Goal: Task Accomplishment & Management: Use online tool/utility

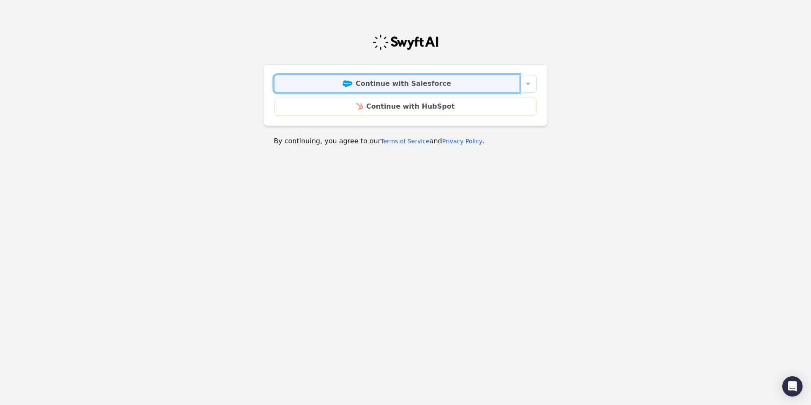
click at [417, 79] on link "Continue with Salesforce" at bounding box center [396, 84] width 245 height 18
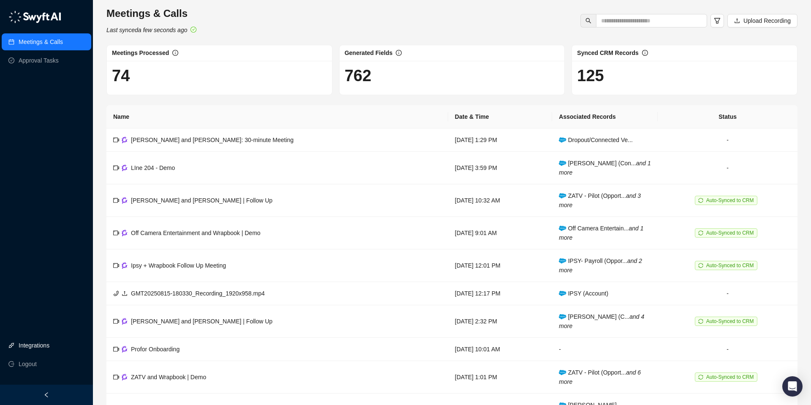
click at [35, 343] on link "Integrations" at bounding box center [34, 345] width 31 height 17
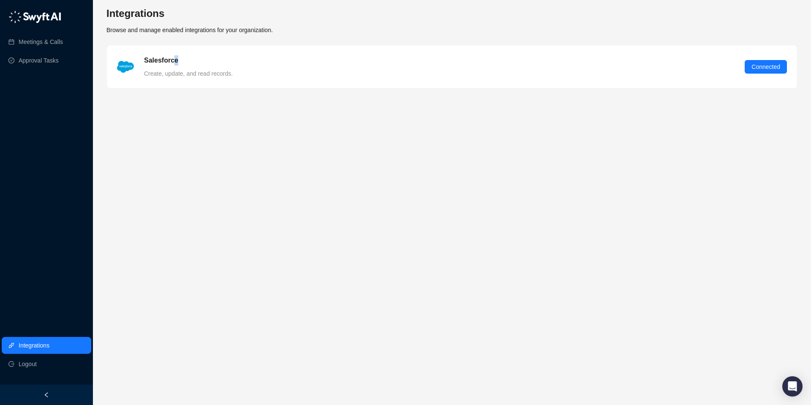
click at [175, 63] on h5 "Salesforce" at bounding box center [161, 60] width 34 height 10
click at [157, 102] on main "Integrations Browse and manage enabled integrations for your organization. Sale…" at bounding box center [451, 202] width 691 height 391
click at [50, 41] on link "Meetings & Calls" at bounding box center [41, 41] width 44 height 17
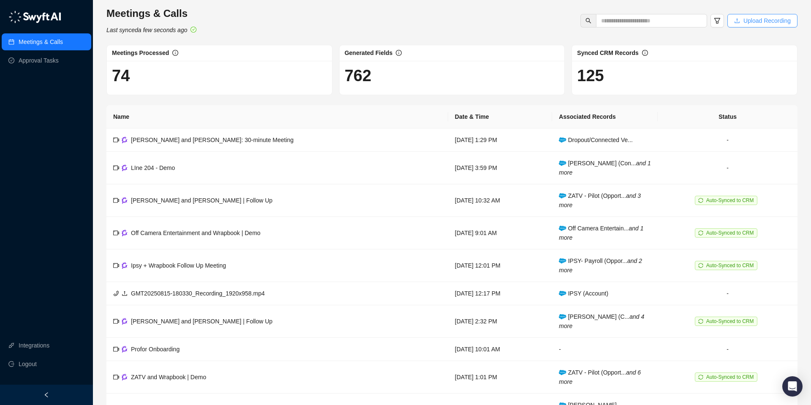
click at [766, 20] on span "Upload Recording" at bounding box center [766, 20] width 47 height 9
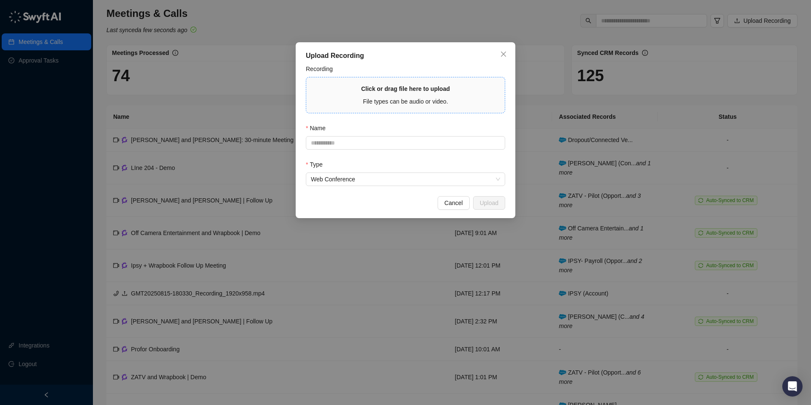
type input "**********"
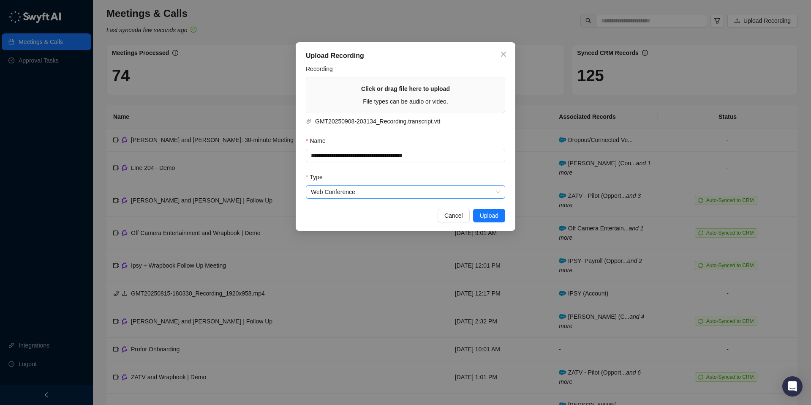
click at [434, 191] on span "Web Conference" at bounding box center [405, 191] width 189 height 13
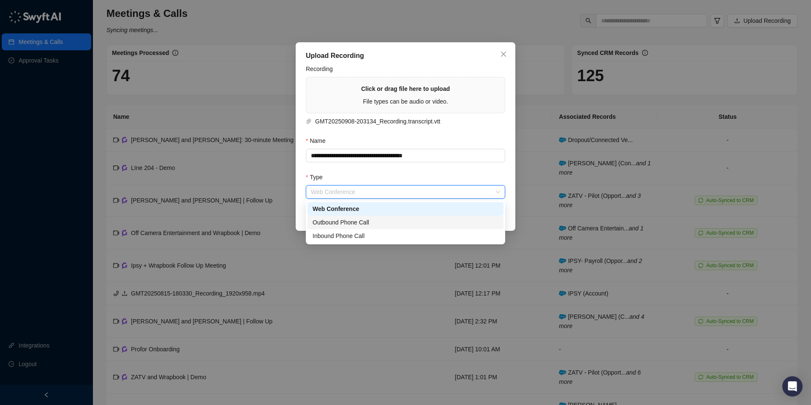
click at [349, 223] on div "Outbound Phone Call" at bounding box center [406, 222] width 186 height 9
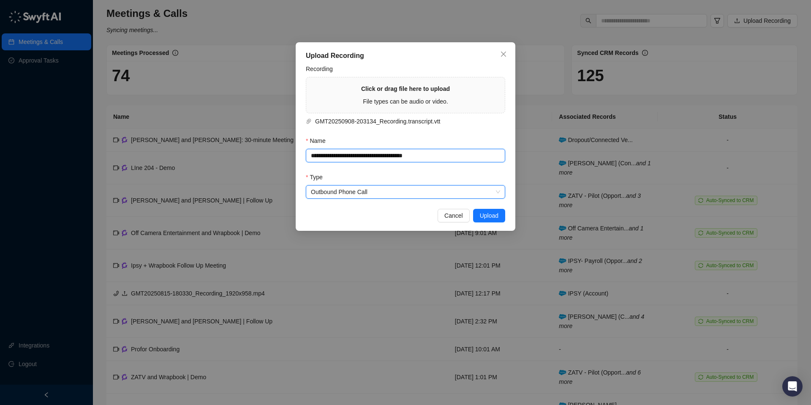
click at [464, 156] on input "**********" at bounding box center [405, 156] width 199 height 14
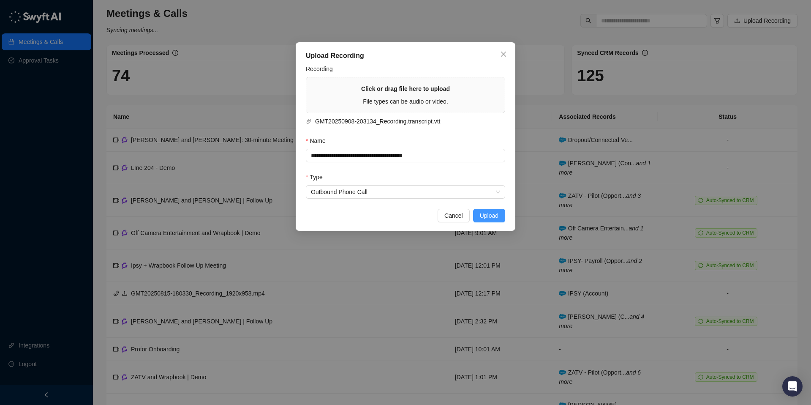
click at [492, 218] on span "Upload" at bounding box center [489, 215] width 19 height 9
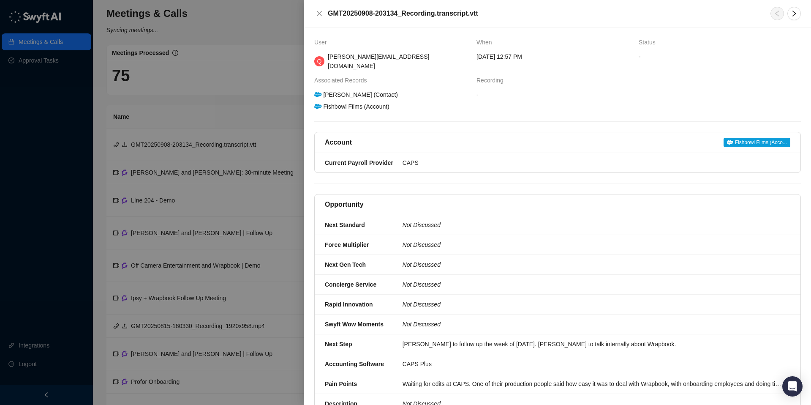
click at [391, 102] on div "Fishbowl Films (Account)" at bounding box center [352, 106] width 78 height 9
click at [764, 138] on span "Fishbowl Films (Acco..." at bounding box center [757, 142] width 67 height 9
drag, startPoint x: 388, startPoint y: 84, endPoint x: 412, endPoint y: 84, distance: 24.1
click at [389, 102] on div "Fishbowl Films (Account)" at bounding box center [352, 106] width 78 height 9
click at [391, 102] on div "Fishbowl Films (Account)" at bounding box center [352, 106] width 78 height 9
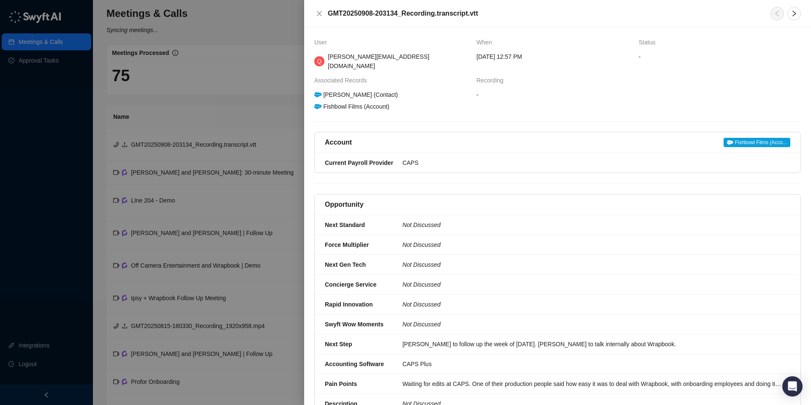
drag, startPoint x: 362, startPoint y: 87, endPoint x: 356, endPoint y: 87, distance: 6.8
click at [358, 90] on div "Diane Becker (Contact)" at bounding box center [356, 94] width 86 height 9
click at [345, 90] on div "Diane Becker (Contact)" at bounding box center [356, 94] width 86 height 9
click at [791, 11] on icon "right" at bounding box center [794, 13] width 7 height 7
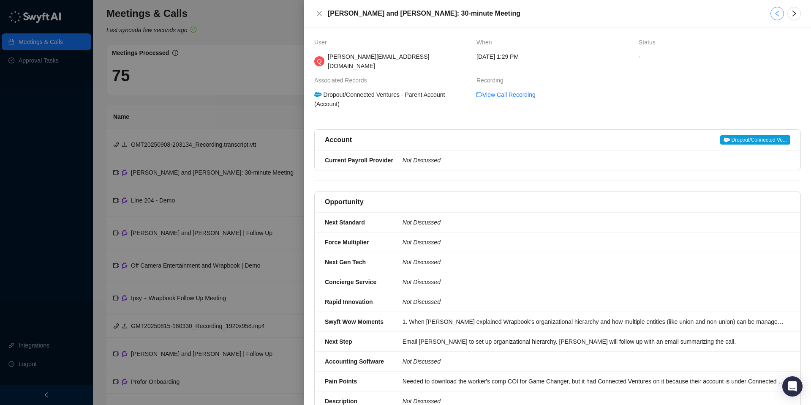
click at [775, 13] on icon "left" at bounding box center [777, 13] width 7 height 7
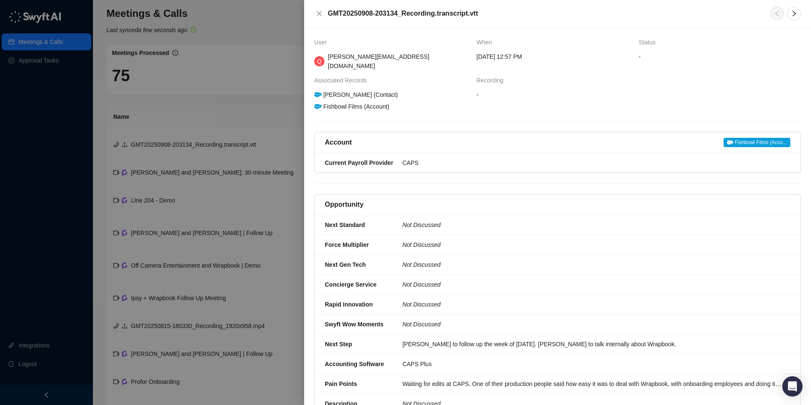
click at [730, 140] on icon at bounding box center [730, 142] width 6 height 5
drag, startPoint x: 375, startPoint y: 84, endPoint x: 362, endPoint y: 84, distance: 13.1
click at [375, 90] on div "Diane Becker (Contact)" at bounding box center [356, 94] width 86 height 9
drag, startPoint x: 354, startPoint y: 85, endPoint x: 339, endPoint y: 84, distance: 15.3
click at [347, 90] on div "Diane Becker (Contact)" at bounding box center [356, 94] width 86 height 9
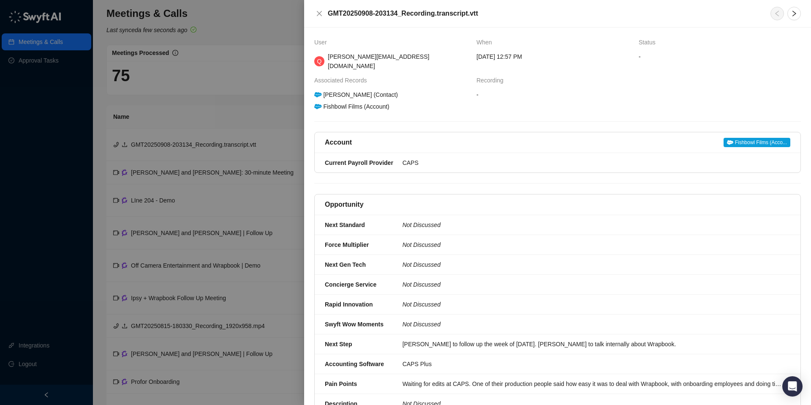
drag, startPoint x: 335, startPoint y: 83, endPoint x: 335, endPoint y: 76, distance: 7.2
click at [335, 90] on div "Diane Becker (Contact)" at bounding box center [356, 94] width 86 height 9
click at [335, 76] on span "Associated Records" at bounding box center [342, 80] width 57 height 9
drag, startPoint x: 336, startPoint y: 72, endPoint x: 350, endPoint y: 73, distance: 14.4
click at [336, 76] on span "Associated Records" at bounding box center [342, 80] width 57 height 9
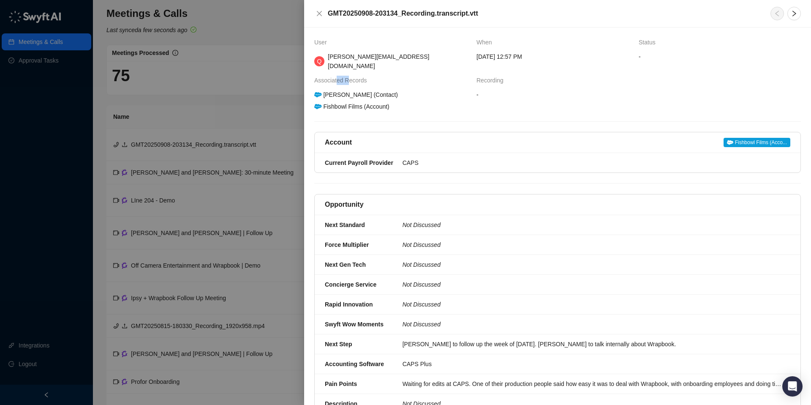
drag, startPoint x: 350, startPoint y: 73, endPoint x: 446, endPoint y: 78, distance: 96.0
click at [370, 76] on span "Associated Records" at bounding box center [342, 80] width 57 height 9
click at [482, 90] on span "-" at bounding box center [638, 94] width 324 height 9
click at [480, 90] on span "-" at bounding box center [638, 94] width 324 height 9
drag, startPoint x: 479, startPoint y: 86, endPoint x: 425, endPoint y: 88, distance: 55.0
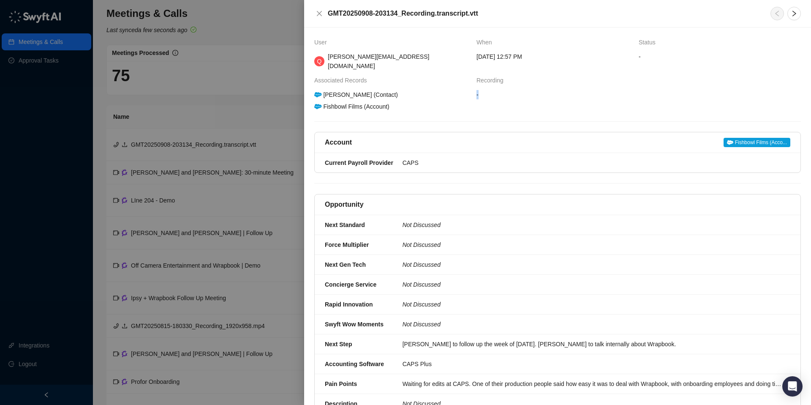
click at [455, 90] on tr "Diane Becker (Contact) Fishbowl Films (Account) -" at bounding box center [557, 100] width 487 height 21
click at [321, 14] on icon "close" at bounding box center [319, 13] width 7 height 7
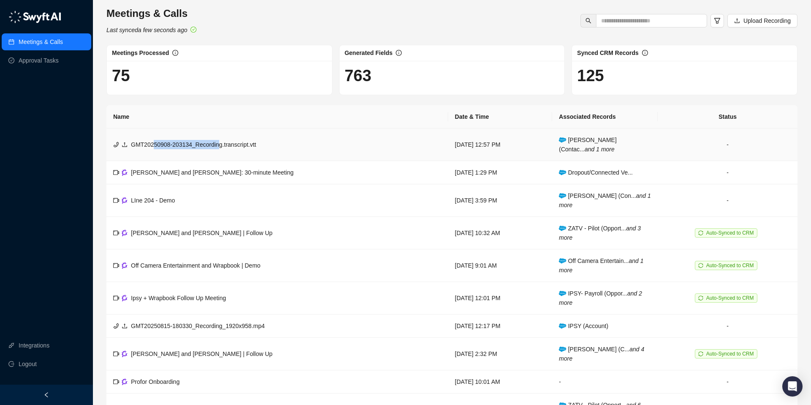
drag, startPoint x: 156, startPoint y: 146, endPoint x: 225, endPoint y: 145, distance: 69.3
click at [225, 145] on span "GMT20250908-203134_Recording.transcript.vtt" at bounding box center [193, 144] width 125 height 7
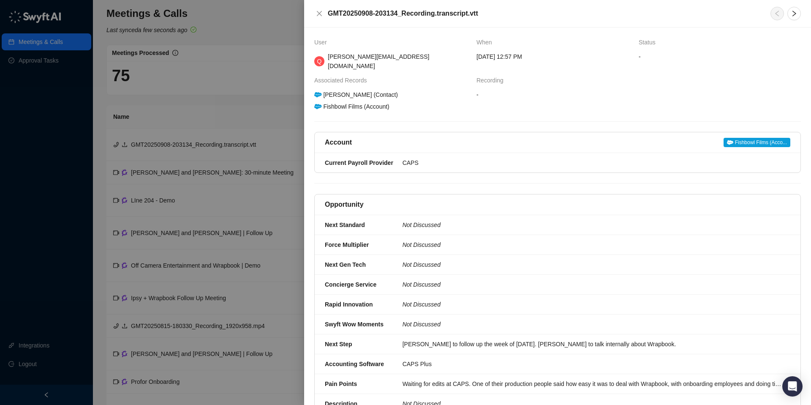
click at [298, 144] on div at bounding box center [405, 202] width 811 height 405
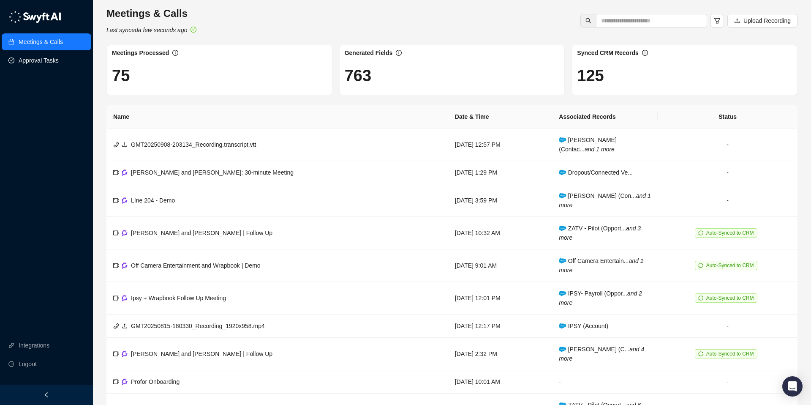
click at [54, 60] on link "Approval Tasks" at bounding box center [39, 60] width 40 height 17
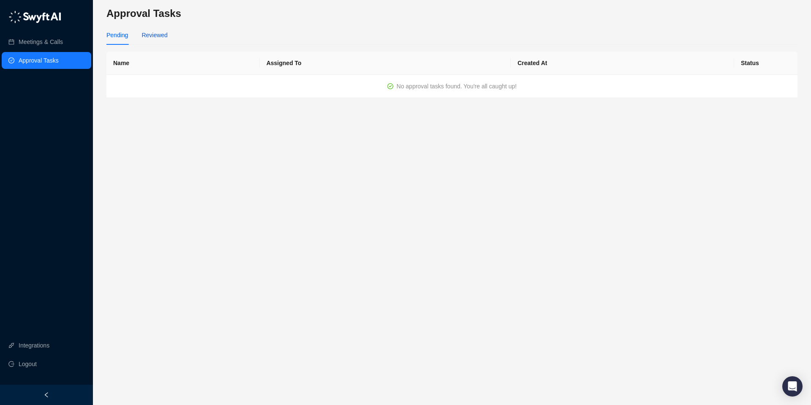
click at [148, 34] on div "Reviewed" at bounding box center [155, 34] width 26 height 9
click at [120, 35] on div "Pending" at bounding box center [117, 34] width 22 height 9
drag, startPoint x: 53, startPoint y: 41, endPoint x: 60, endPoint y: 41, distance: 6.8
click at [52, 41] on link "Meetings & Calls" at bounding box center [41, 41] width 44 height 17
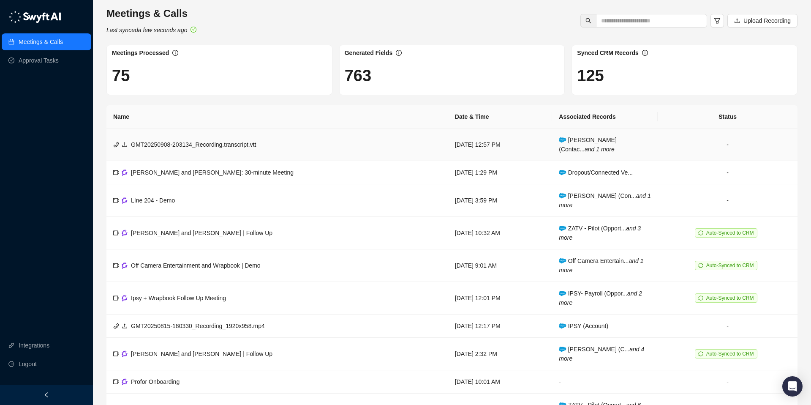
click at [299, 145] on td "GMT20250908-203134_Recording.transcript.vtt" at bounding box center [277, 144] width 342 height 33
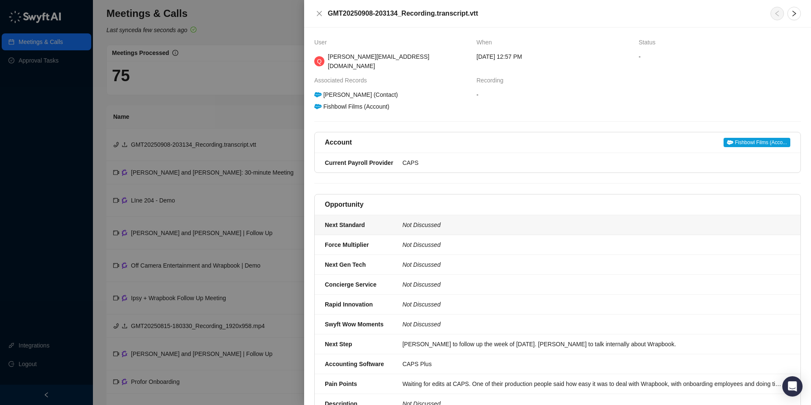
click at [506, 220] on div "Not Discussed" at bounding box center [594, 224] width 388 height 9
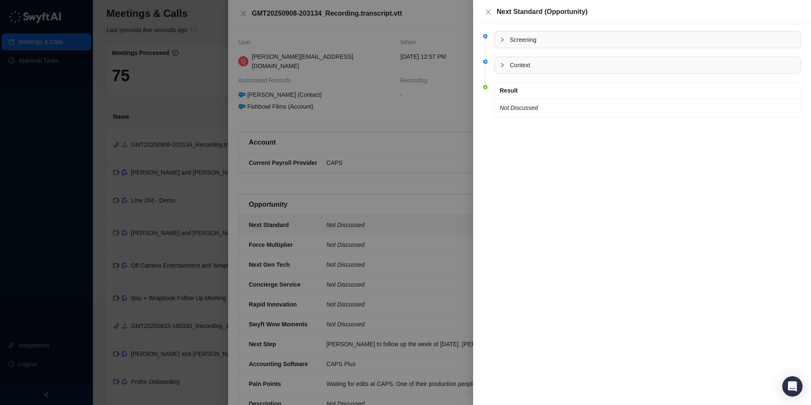
drag, startPoint x: 490, startPoint y: 11, endPoint x: 443, endPoint y: 98, distance: 99.4
click at [490, 12] on icon "close" at bounding box center [488, 11] width 7 height 7
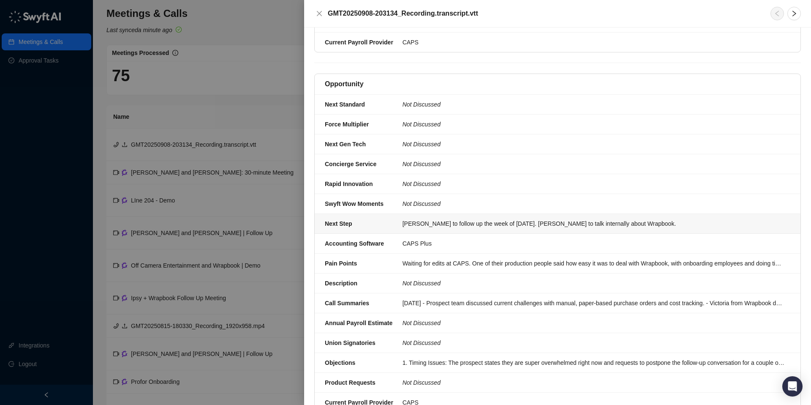
scroll to position [120, 0]
click at [433, 219] on div "Quinn to follow up the week of September 23rd. Diane to talk internally about W…" at bounding box center [594, 223] width 383 height 9
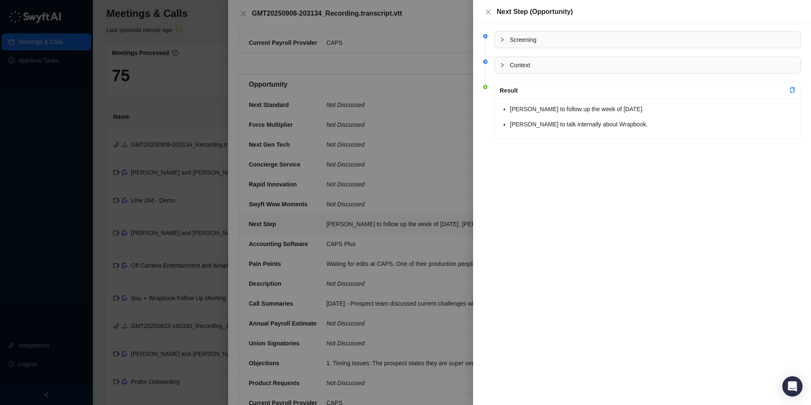
click at [430, 228] on div at bounding box center [405, 202] width 811 height 405
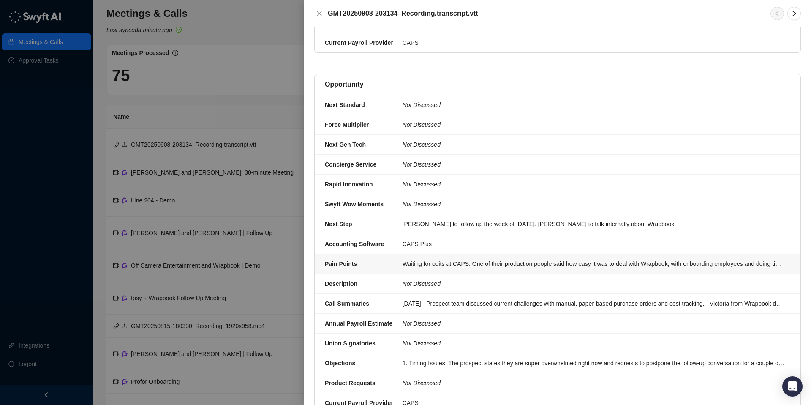
click at [420, 254] on li "Pain Points Waiting for edits at CAPS. One of their production people said how …" at bounding box center [558, 264] width 486 height 20
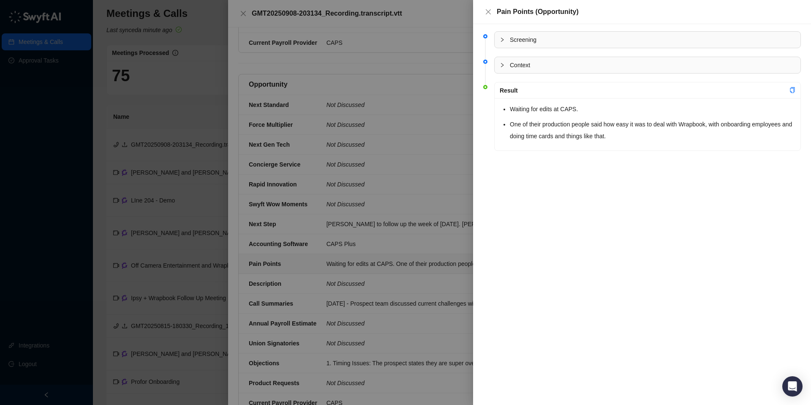
click at [392, 271] on div at bounding box center [405, 202] width 811 height 405
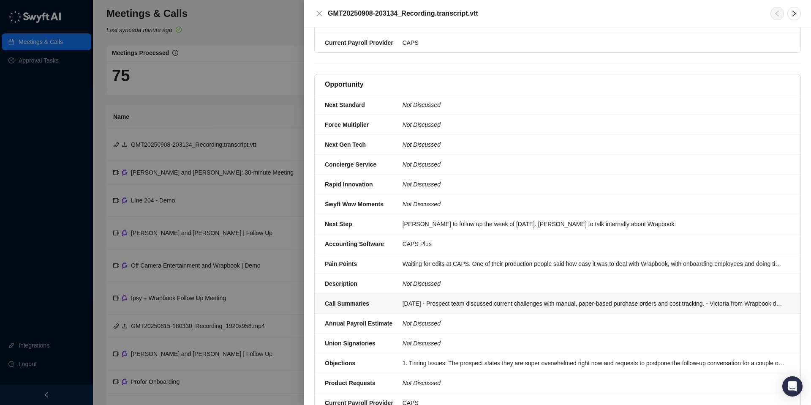
click at [414, 299] on div "09/09/25 - Prospect team discussed current challenges with manual, paper-based …" at bounding box center [594, 303] width 383 height 9
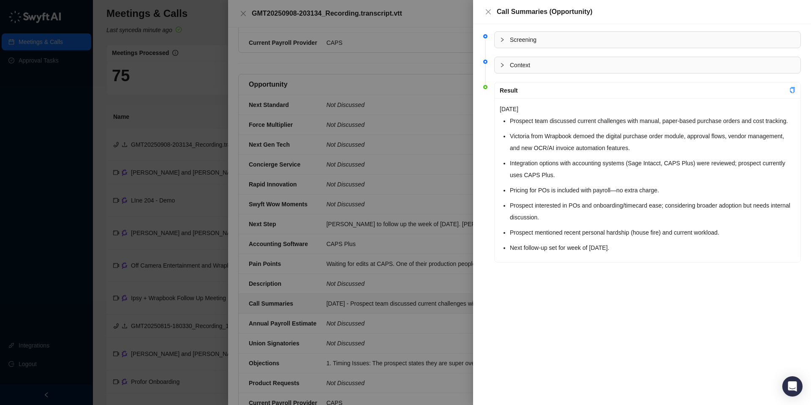
click at [410, 292] on div at bounding box center [405, 202] width 811 height 405
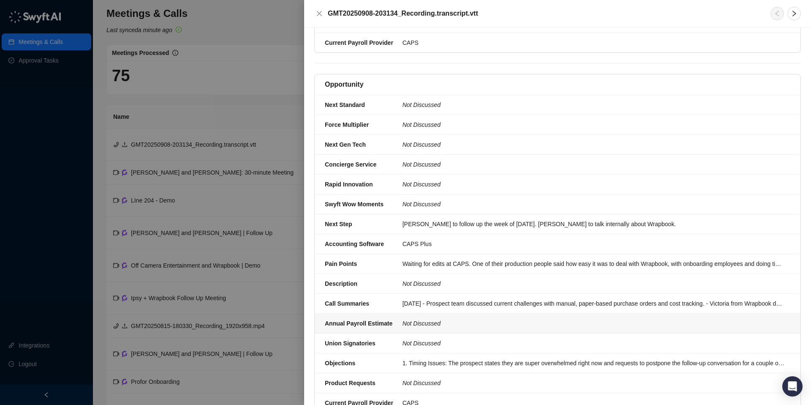
click at [412, 320] on icon "Not Discussed" at bounding box center [422, 323] width 38 height 7
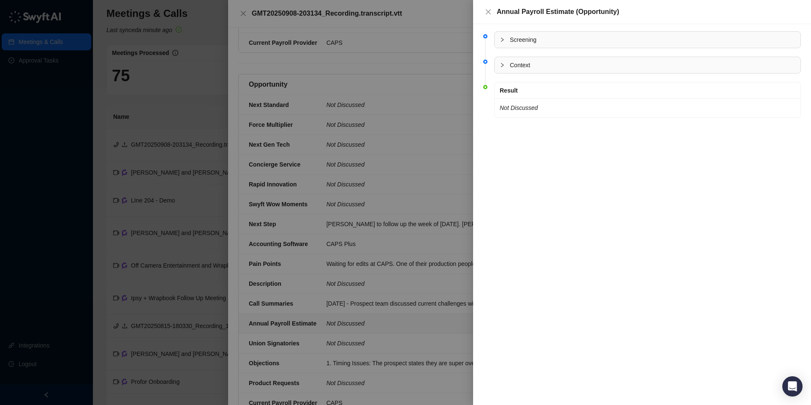
click at [412, 302] on div at bounding box center [405, 202] width 811 height 405
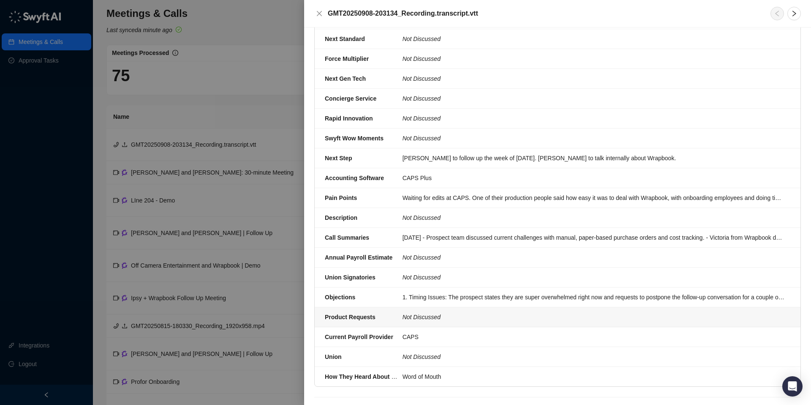
scroll to position [261, 0]
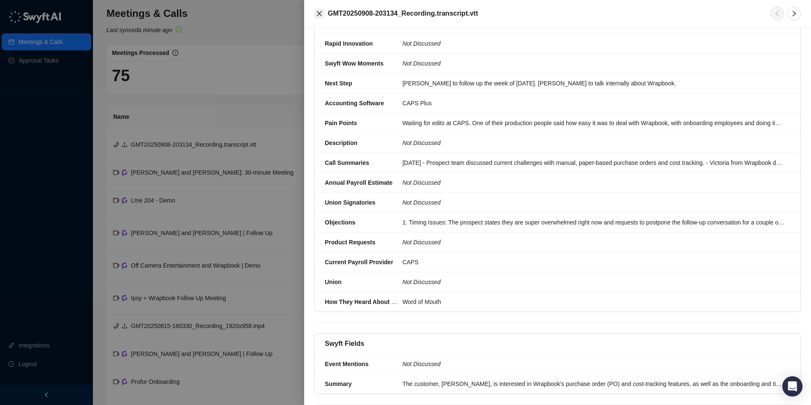
click at [322, 15] on button "Close" at bounding box center [319, 13] width 10 height 10
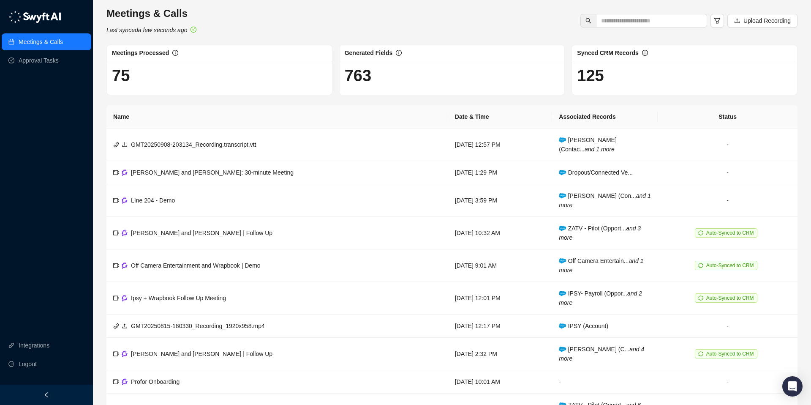
drag, startPoint x: 127, startPoint y: 78, endPoint x: 133, endPoint y: 73, distance: 7.8
click at [127, 77] on h1 "75" at bounding box center [219, 75] width 215 height 19
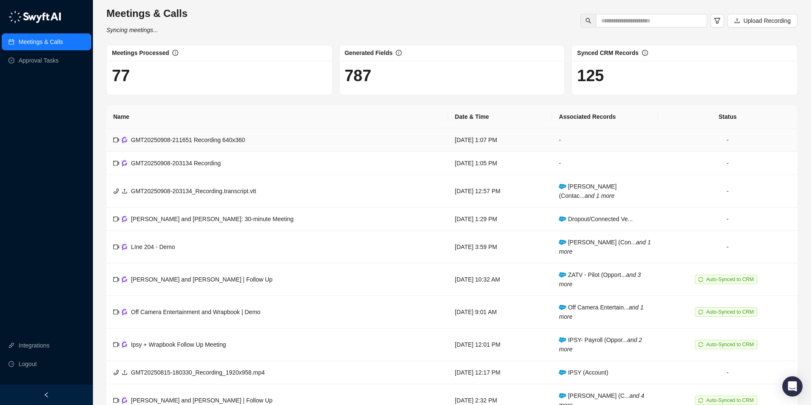
click at [166, 139] on span "GMT20250908-211651 Recording 640x360" at bounding box center [188, 139] width 114 height 7
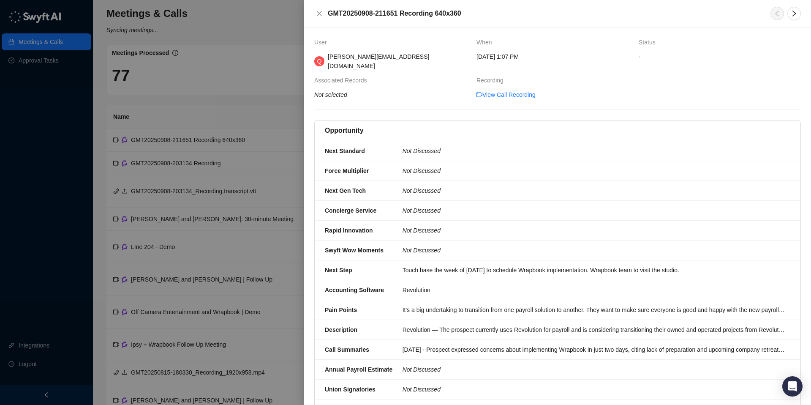
click at [640, 53] on span "-" at bounding box center [720, 56] width 162 height 9
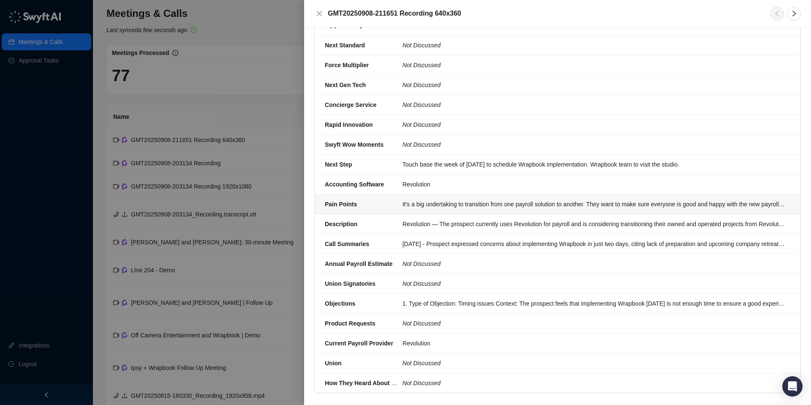
scroll to position [199, 0]
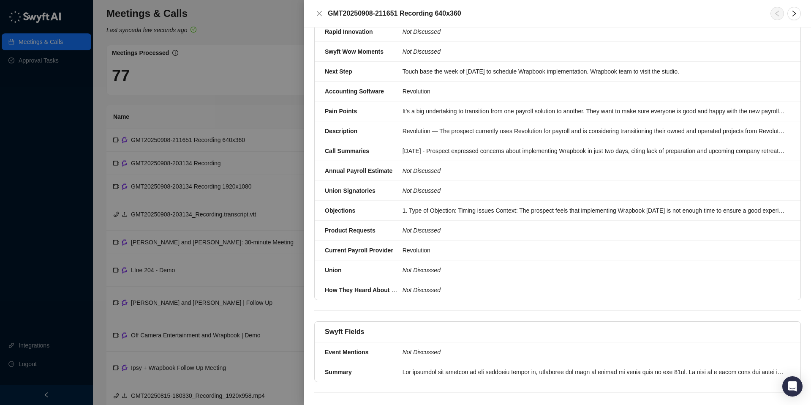
click at [237, 63] on div at bounding box center [405, 202] width 811 height 405
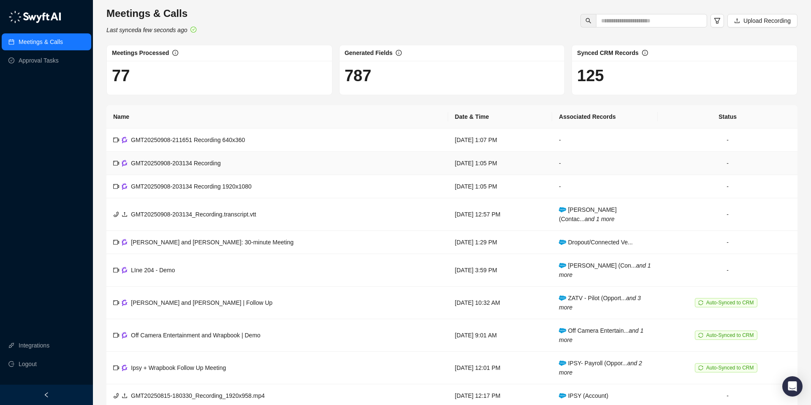
click at [191, 164] on span "GMT20250908-203134 Recording" at bounding box center [176, 163] width 90 height 7
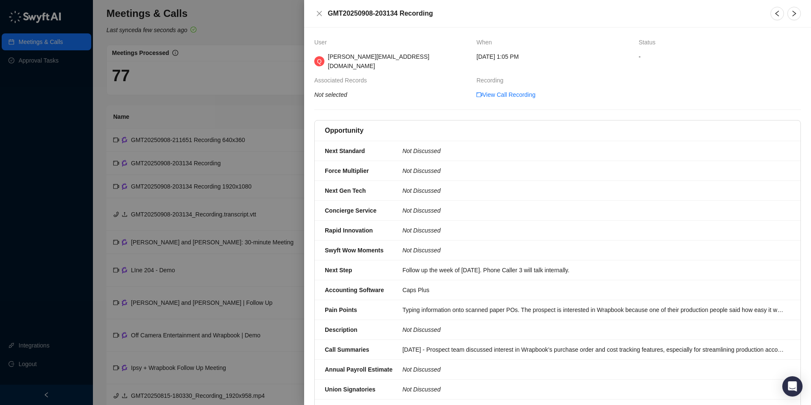
click at [250, 78] on div at bounding box center [405, 202] width 811 height 405
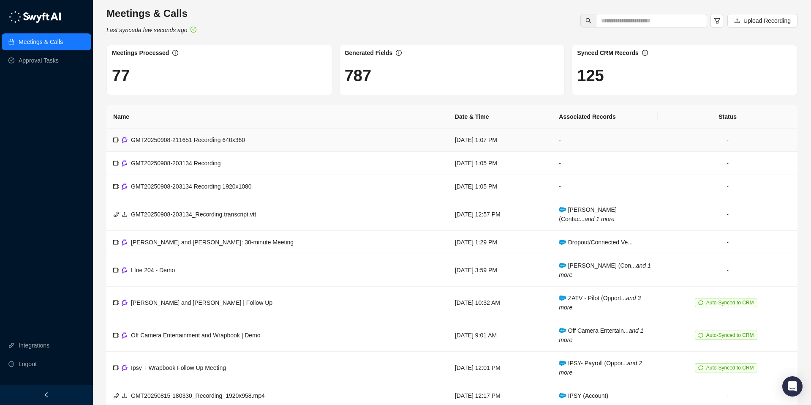
click at [730, 140] on td "-" at bounding box center [728, 139] width 140 height 23
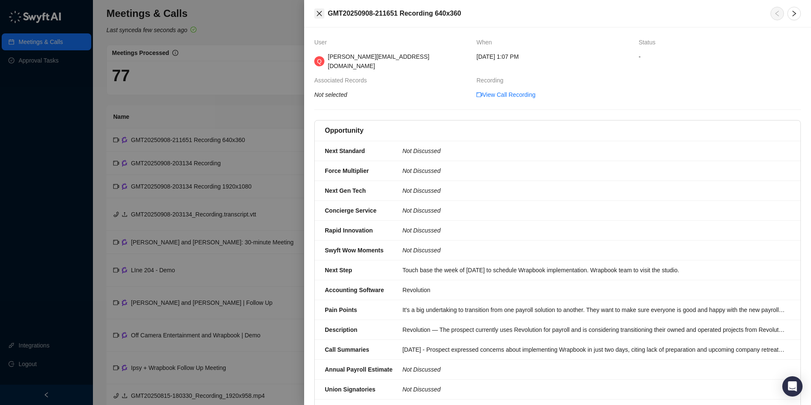
drag, startPoint x: 320, startPoint y: 5, endPoint x: 320, endPoint y: 15, distance: 10.6
click at [320, 5] on div "GMT20250908-211651 Recording 640x360" at bounding box center [557, 13] width 507 height 27
click at [320, 16] on icon "close" at bounding box center [319, 13] width 7 height 7
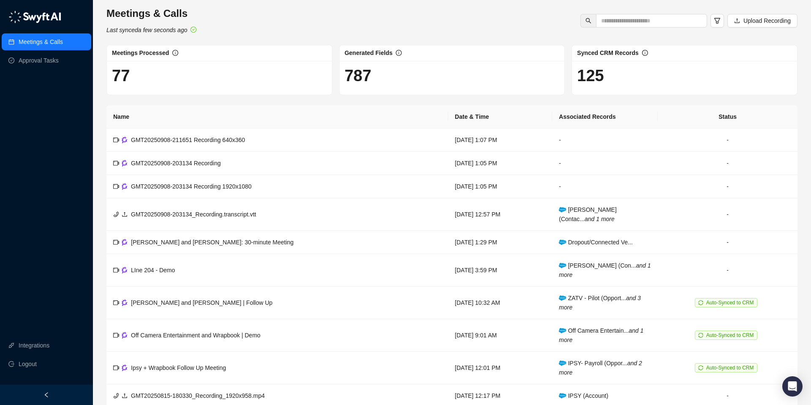
click at [598, 117] on th "Associated Records" at bounding box center [605, 116] width 106 height 23
click at [727, 241] on td "-" at bounding box center [728, 242] width 140 height 23
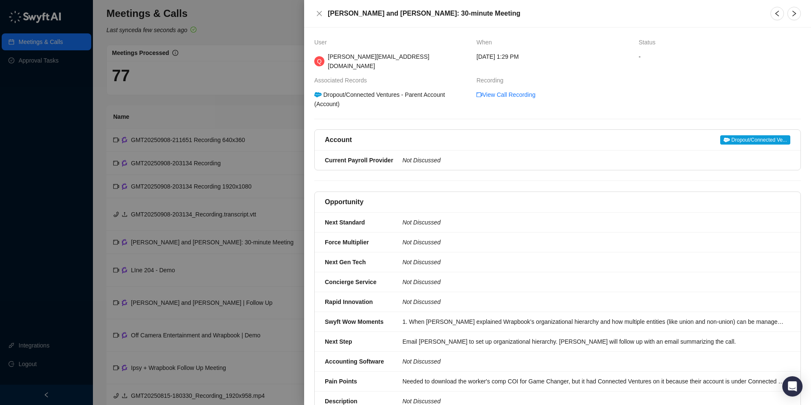
click at [337, 90] on div "Dropout/Connected Ventures - Parent Account (Account)" at bounding box center [392, 99] width 158 height 19
click at [319, 12] on icon "close" at bounding box center [319, 13] width 7 height 7
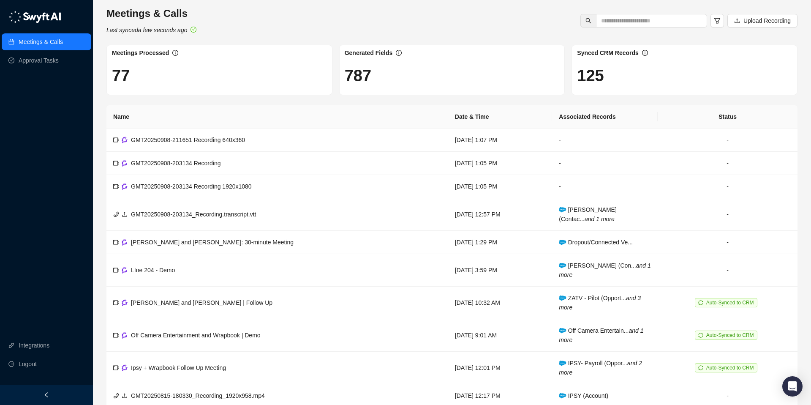
click at [196, 30] on icon "check-circle" at bounding box center [193, 29] width 5 height 5
click at [147, 138] on span "GMT20250908-211651 Recording 640x360" at bounding box center [188, 139] width 114 height 7
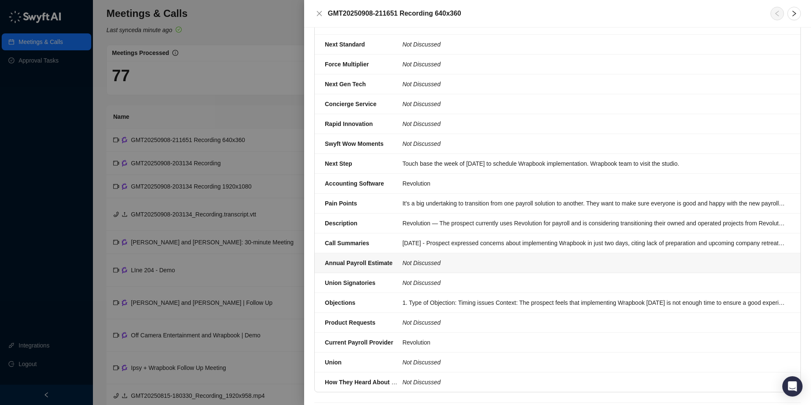
scroll to position [137, 0]
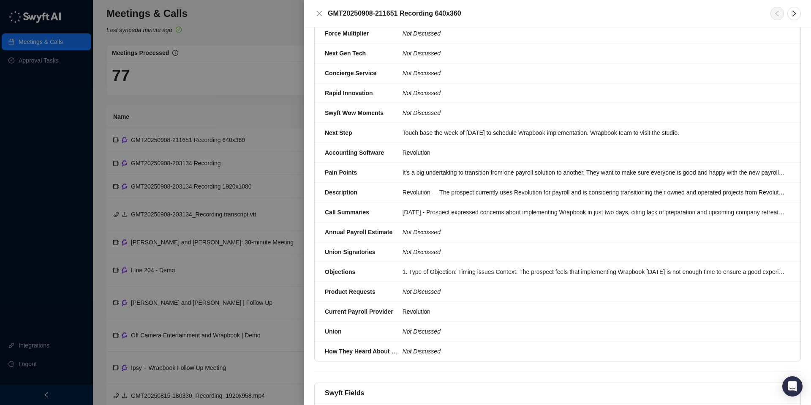
click at [260, 47] on div at bounding box center [405, 202] width 811 height 405
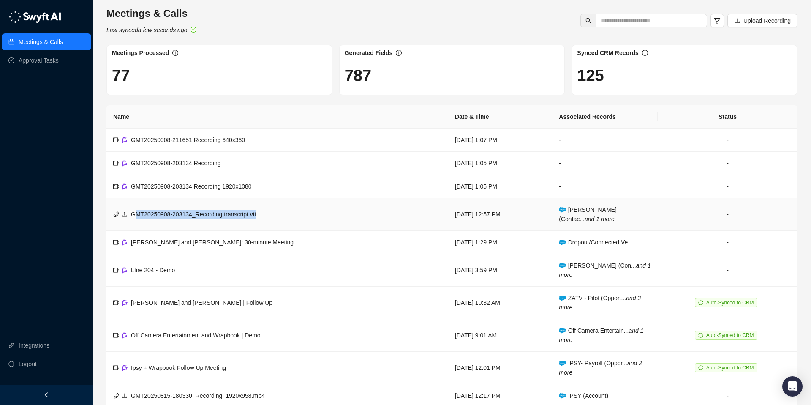
drag, startPoint x: 137, startPoint y: 214, endPoint x: 320, endPoint y: 215, distance: 182.9
click at [320, 215] on td "GMT20250908-203134_Recording.transcript.vtt" at bounding box center [277, 214] width 342 height 33
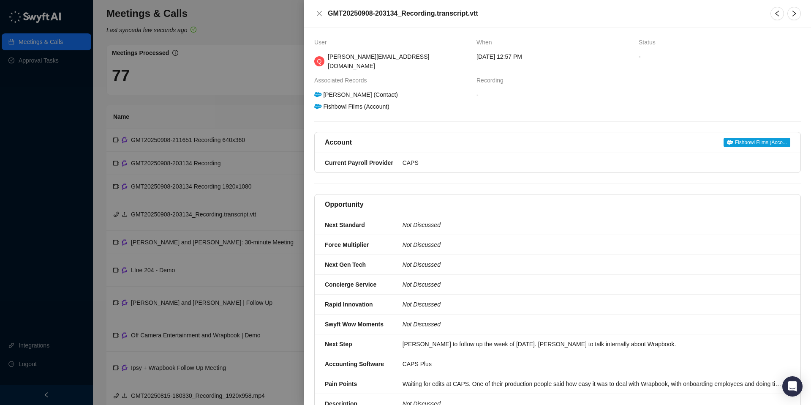
click at [640, 57] on span "-" at bounding box center [720, 56] width 162 height 9
click at [320, 11] on icon "close" at bounding box center [319, 13] width 7 height 7
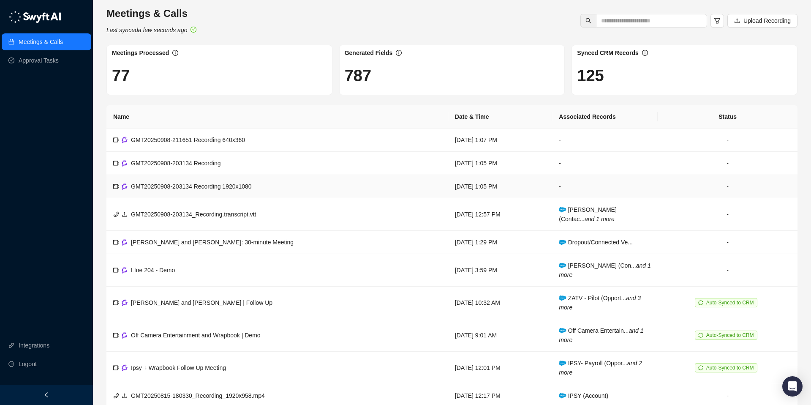
click at [202, 185] on span "GMT20250908-203134 Recording 1920x1080" at bounding box center [191, 186] width 121 height 7
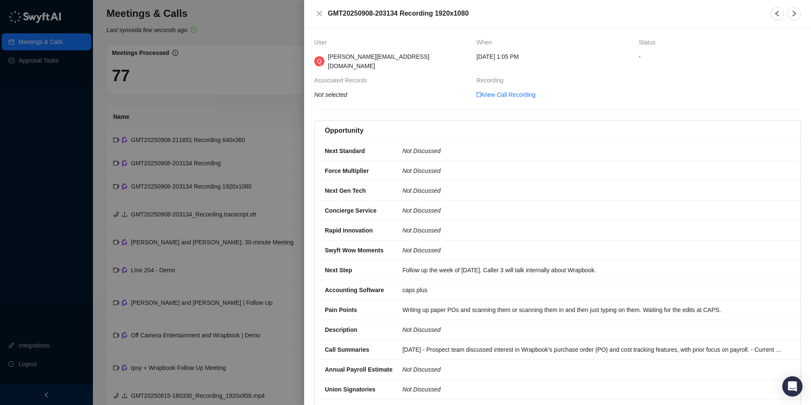
click at [197, 164] on div at bounding box center [405, 202] width 811 height 405
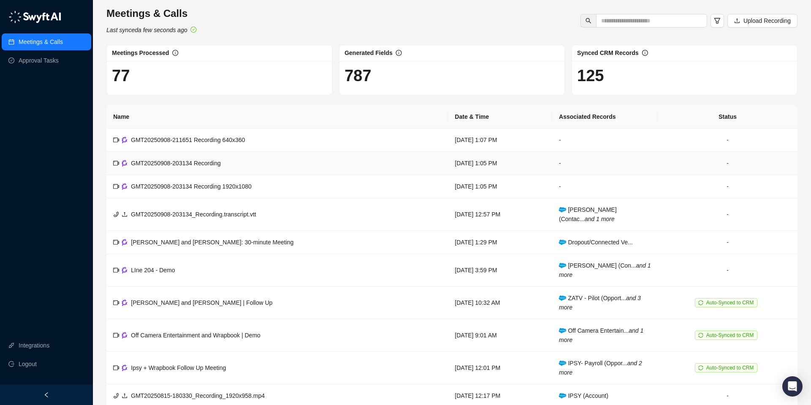
click at [197, 164] on span "GMT20250908-203134 Recording" at bounding box center [176, 163] width 90 height 7
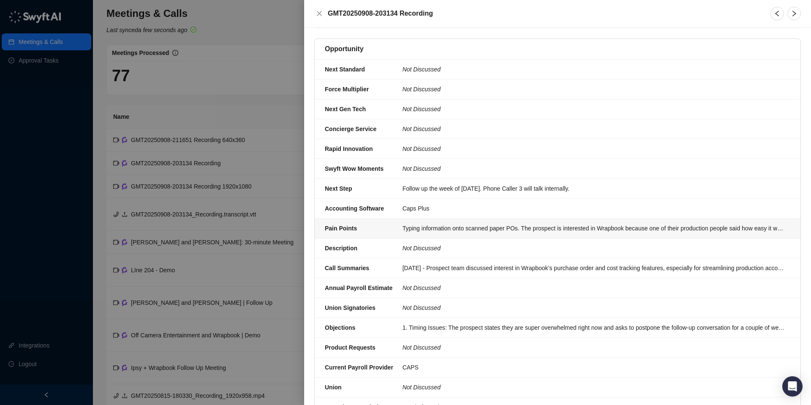
scroll to position [84, 0]
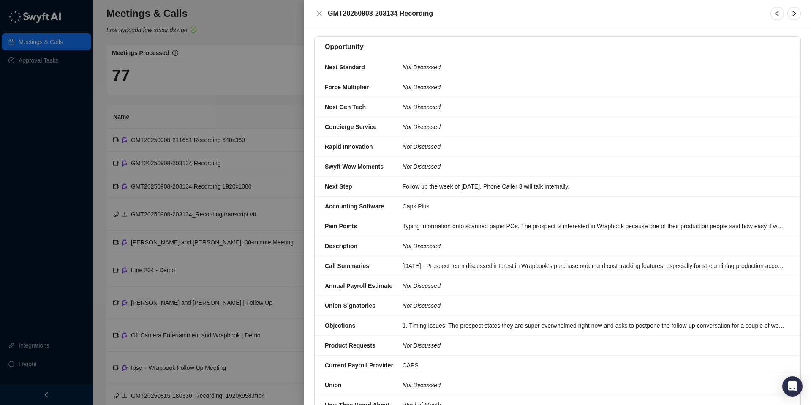
click at [219, 102] on div at bounding box center [405, 202] width 811 height 405
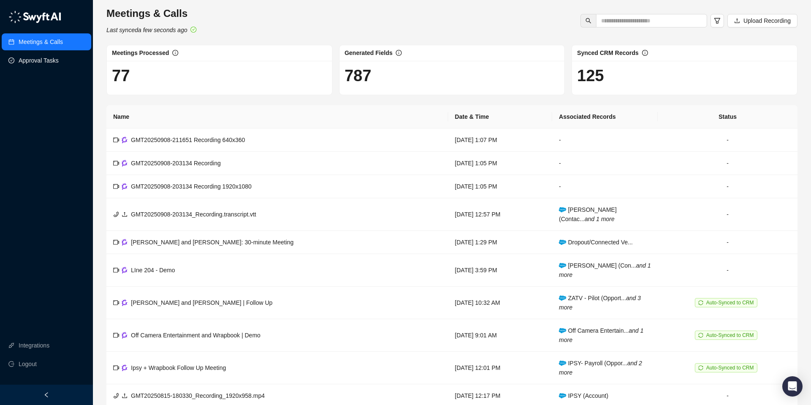
click at [42, 65] on link "Approval Tasks" at bounding box center [39, 60] width 40 height 17
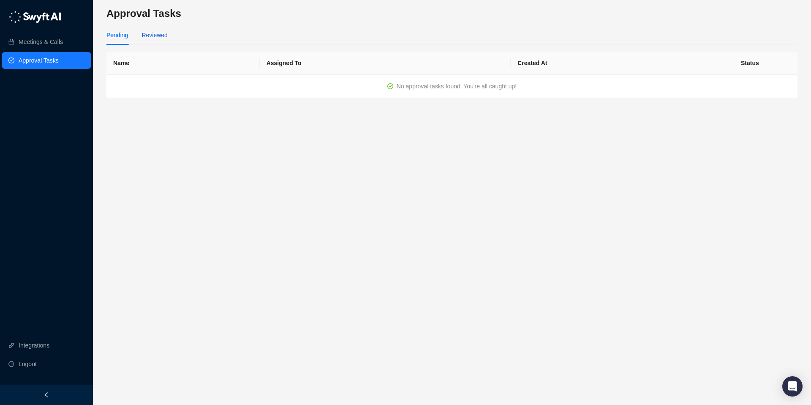
click at [163, 37] on div "Reviewed" at bounding box center [155, 34] width 26 height 9
click at [162, 94] on td "No approval tasks found. You're all caught up!" at bounding box center [451, 86] width 691 height 23
click at [199, 89] on td "No approval tasks found. You're all caught up!" at bounding box center [451, 86] width 691 height 23
click at [283, 59] on th "Assigned To" at bounding box center [385, 63] width 251 height 23
click at [288, 67] on th "Assigned To" at bounding box center [385, 63] width 251 height 23
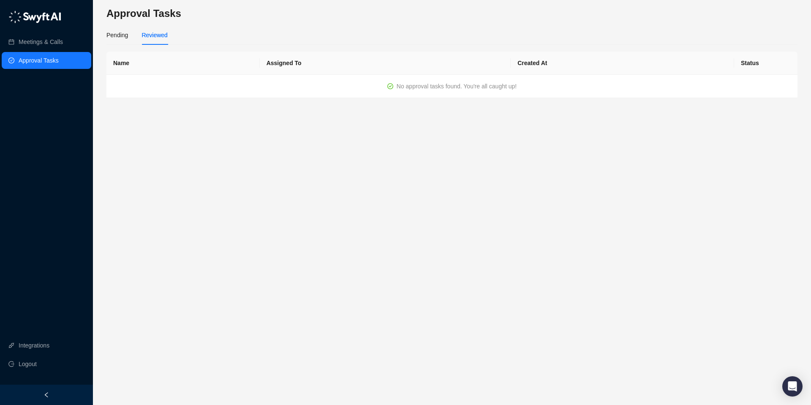
click at [315, 73] on th "Assigned To" at bounding box center [385, 63] width 251 height 23
drag, startPoint x: 354, startPoint y: 82, endPoint x: 407, endPoint y: 85, distance: 52.9
click at [371, 84] on td "No approval tasks found. You're all caught up!" at bounding box center [451, 86] width 691 height 23
drag, startPoint x: 407, startPoint y: 85, endPoint x: 443, endPoint y: 83, distance: 36.4
click at [418, 85] on span "No approval tasks found. You're all caught up!" at bounding box center [457, 86] width 120 height 7
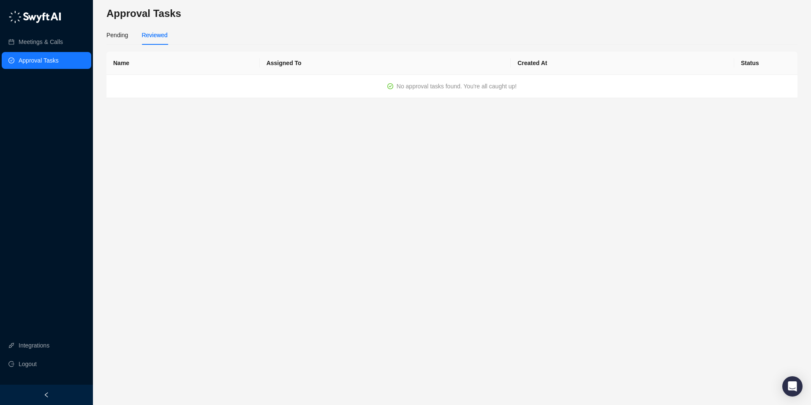
drag, startPoint x: 459, startPoint y: 82, endPoint x: 471, endPoint y: 84, distance: 11.5
click at [466, 83] on span "No approval tasks found. You're all caught up!" at bounding box center [457, 86] width 120 height 7
drag, startPoint x: 471, startPoint y: 84, endPoint x: 464, endPoint y: 87, distance: 7.8
click at [470, 84] on span "No approval tasks found. You're all caught up!" at bounding box center [457, 86] width 120 height 7
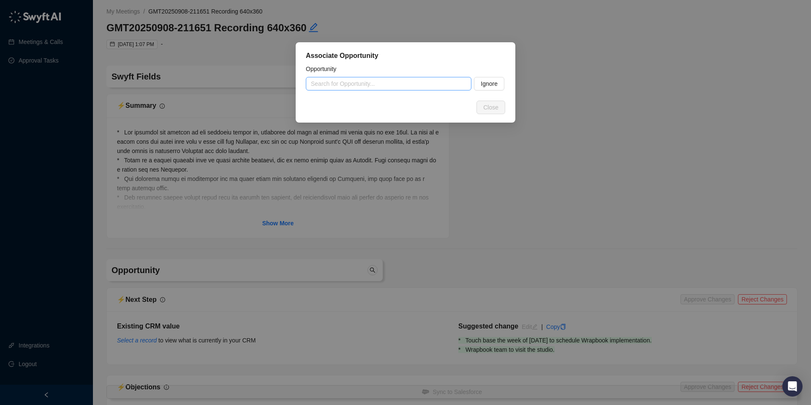
click at [328, 84] on input "search" at bounding box center [386, 83] width 150 height 13
click at [315, 98] on div "ZATV - Pilot" at bounding box center [389, 100] width 152 height 9
type input "**********"
type textarea "**********"
type input "**********"
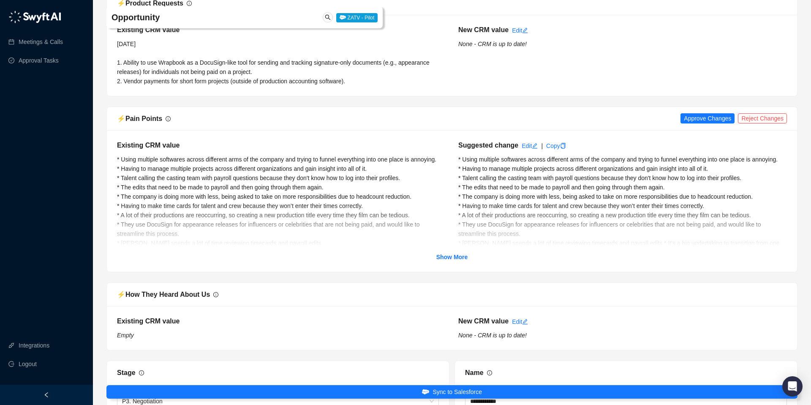
scroll to position [1425, 0]
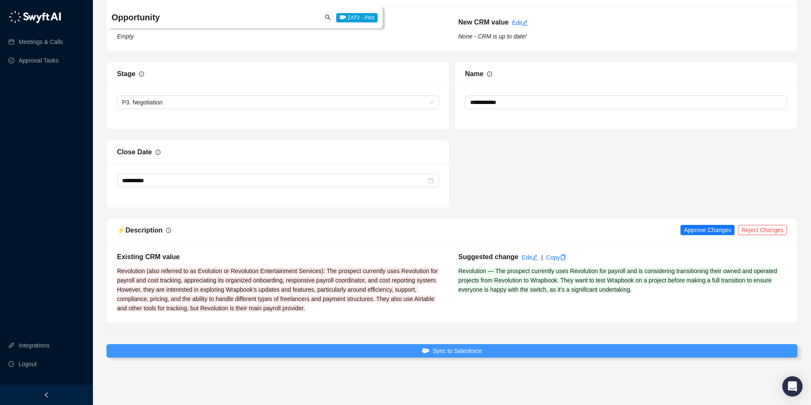
click at [440, 349] on span "Sync to Salesforce" at bounding box center [457, 350] width 49 height 9
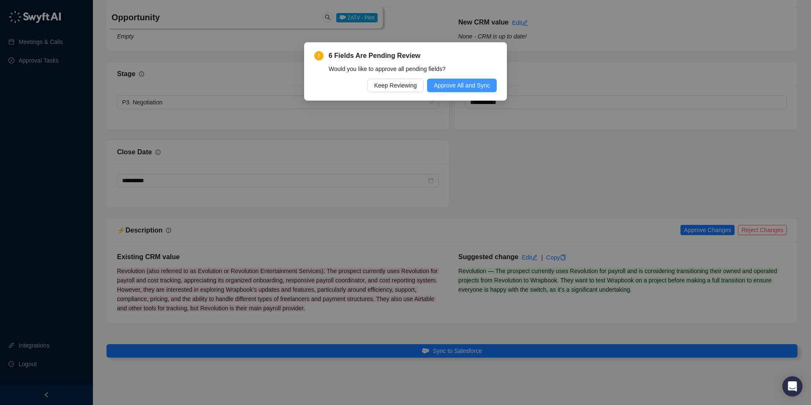
click at [449, 84] on span "Approve All and Sync" at bounding box center [462, 85] width 56 height 9
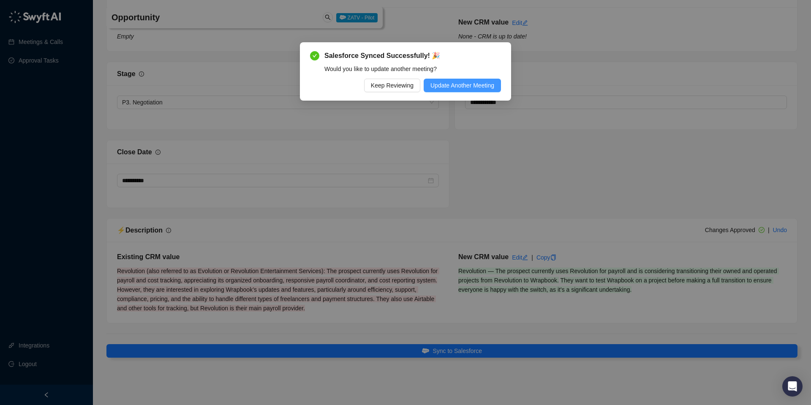
scroll to position [1406, 0]
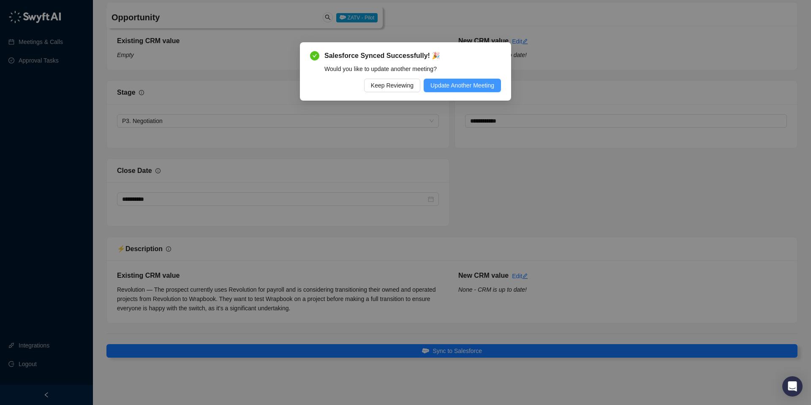
click at [436, 86] on span "Update Another Meeting" at bounding box center [462, 85] width 64 height 9
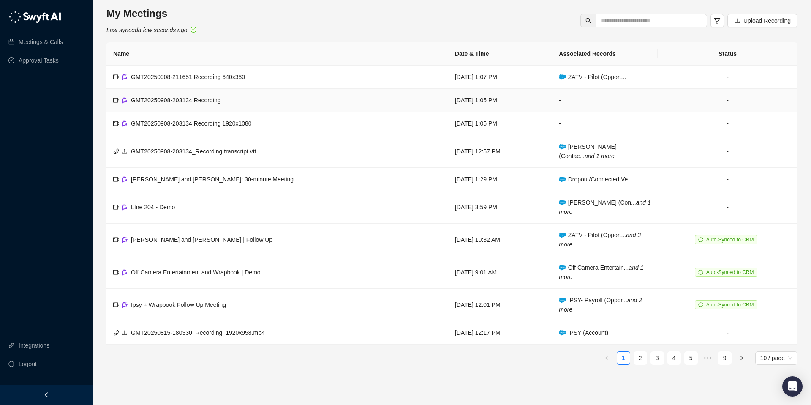
click at [195, 98] on span "GMT20250908-203134 Recording" at bounding box center [176, 100] width 90 height 7
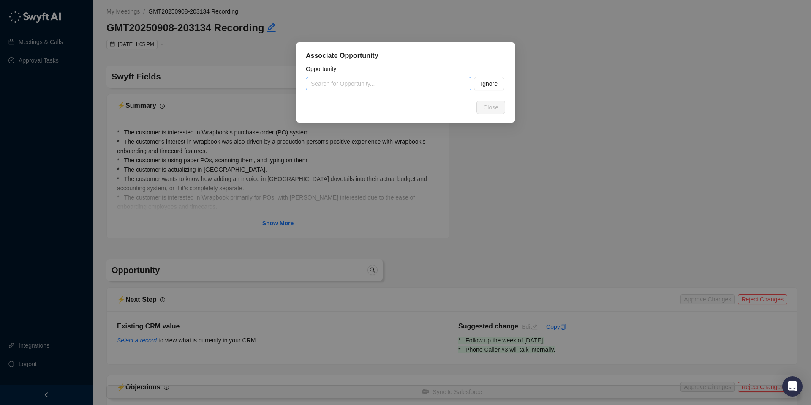
click at [316, 85] on input "search" at bounding box center [386, 83] width 150 height 13
click at [330, 101] on div "Independent Media - Payroll" at bounding box center [389, 100] width 152 height 9
type input "**********"
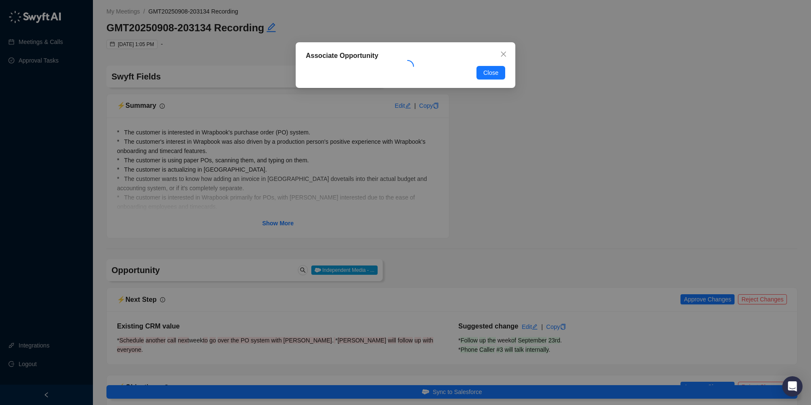
type textarea "**********"
type input "**********"
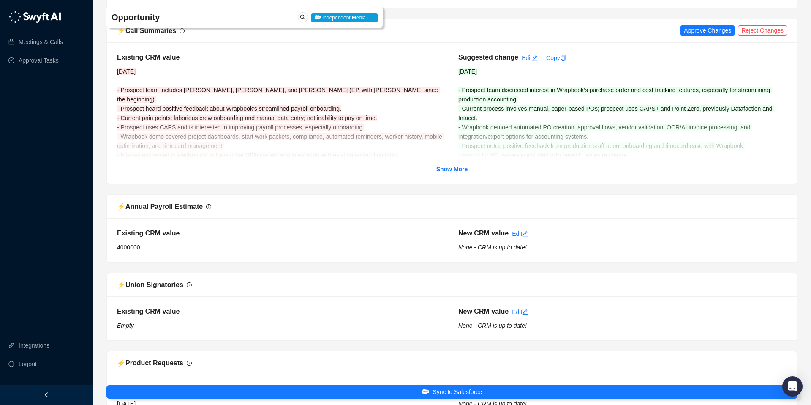
scroll to position [702, 0]
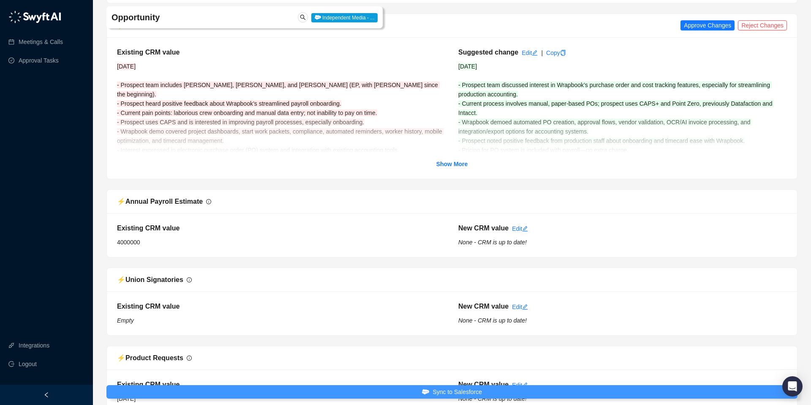
click at [449, 389] on span "Sync to Salesforce" at bounding box center [457, 391] width 49 height 9
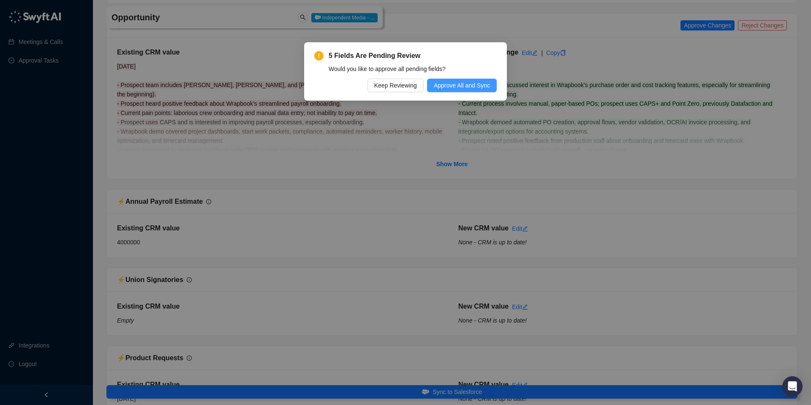
click at [473, 85] on span "Approve All and Sync" at bounding box center [462, 85] width 56 height 9
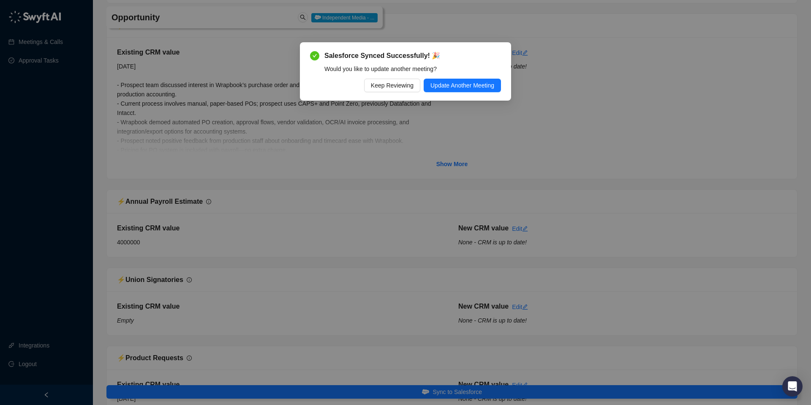
scroll to position [692, 0]
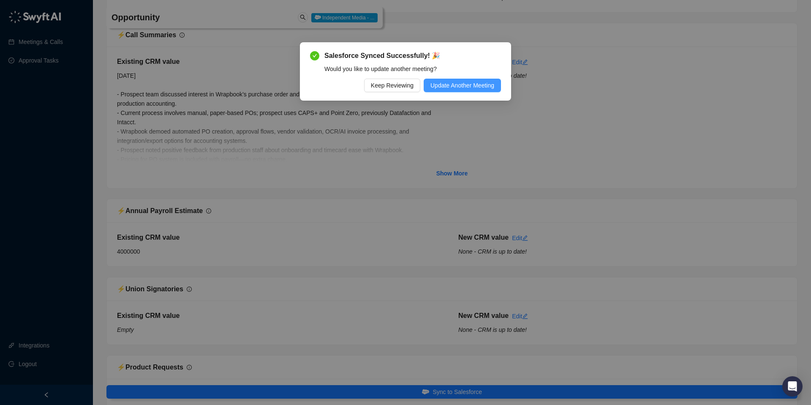
click at [460, 88] on span "Update Another Meeting" at bounding box center [462, 85] width 64 height 9
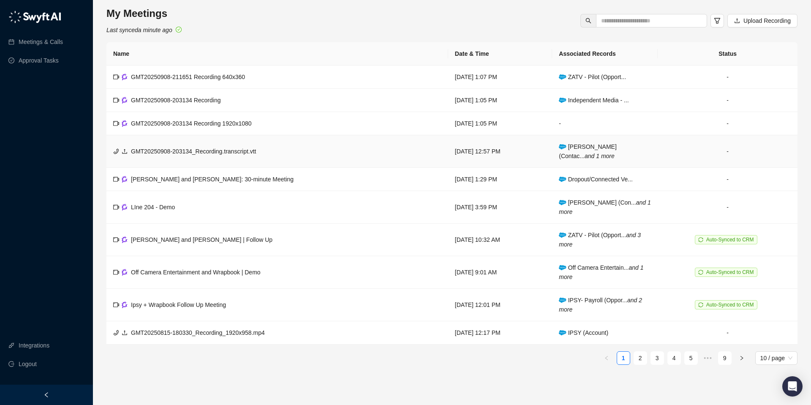
click at [224, 149] on span "GMT20250908-203134_Recording.transcript.vtt" at bounding box center [193, 151] width 125 height 7
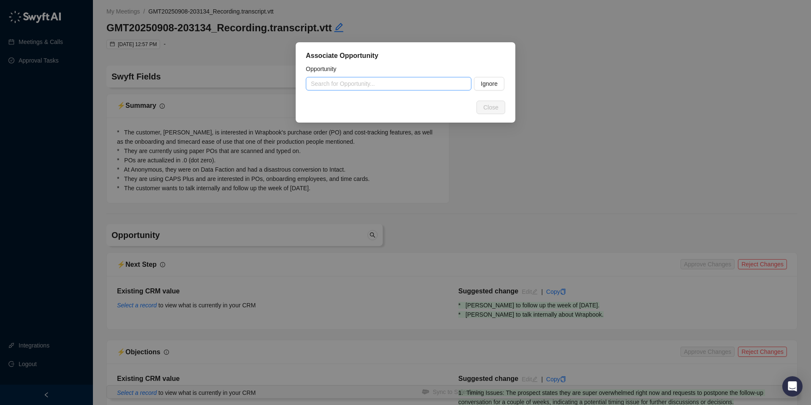
click at [322, 82] on input "search" at bounding box center [386, 83] width 150 height 13
click at [326, 96] on div "Independent Media - Payroll" at bounding box center [389, 100] width 152 height 9
type input "**********"
type textarea "**********"
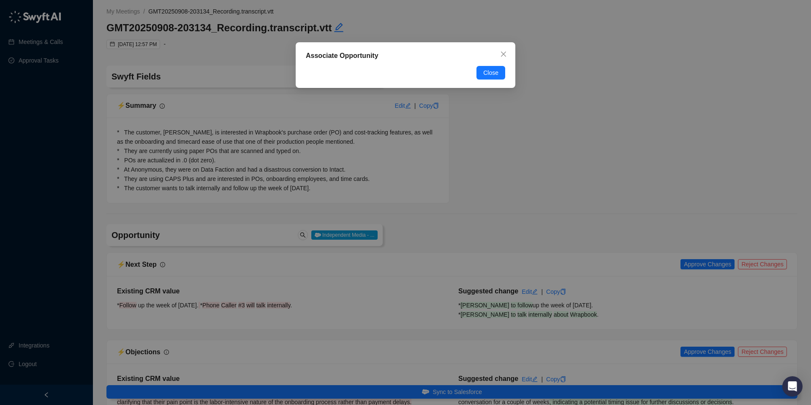
type input "**********"
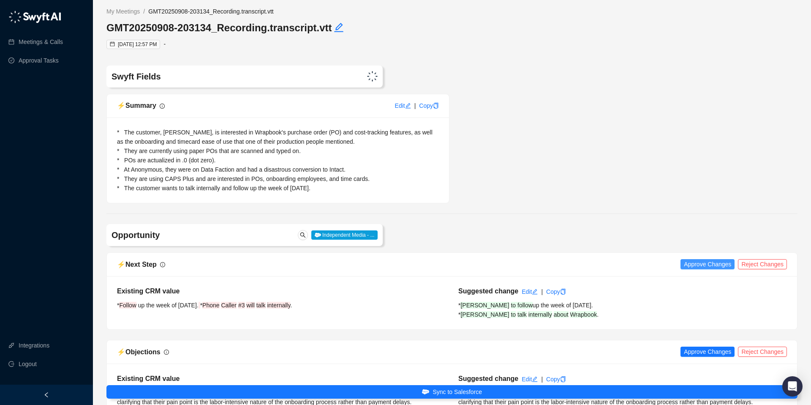
click at [691, 266] on span "Approve Changes" at bounding box center [707, 263] width 47 height 9
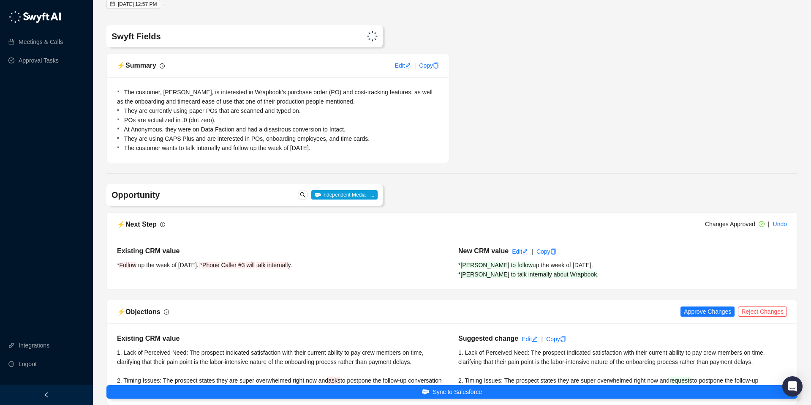
scroll to position [63, 0]
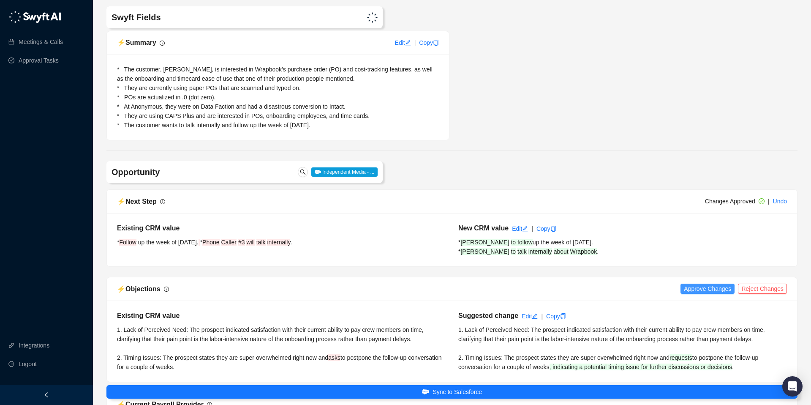
click at [687, 293] on span "Approve Changes" at bounding box center [707, 288] width 47 height 9
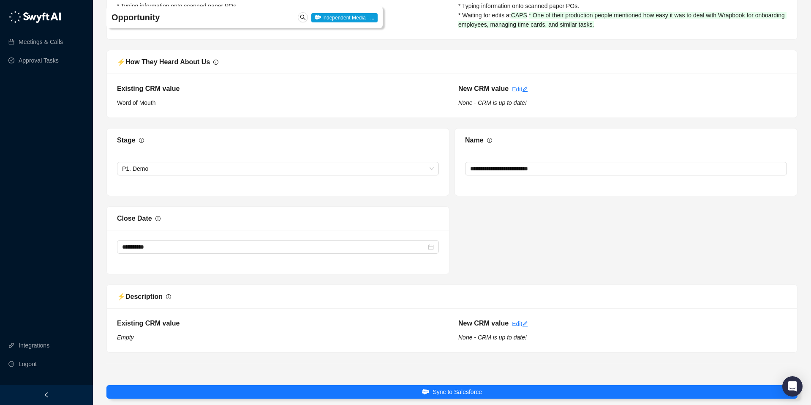
scroll to position [1223, 0]
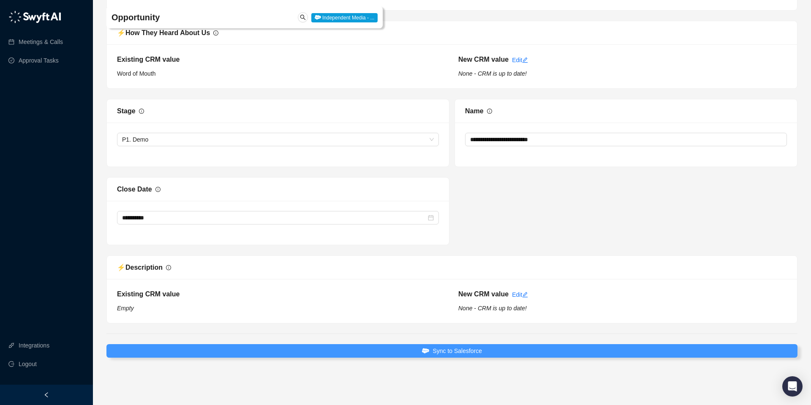
click at [459, 350] on span "Sync to Salesforce" at bounding box center [457, 350] width 49 height 9
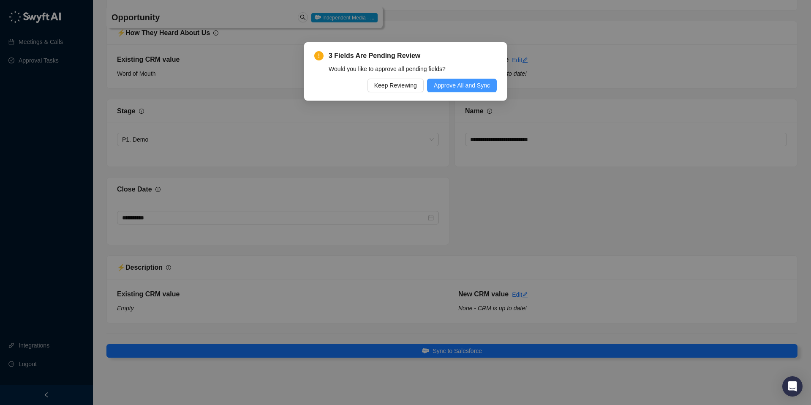
click at [457, 82] on span "Approve All and Sync" at bounding box center [462, 85] width 56 height 9
click at [473, 87] on span "Update Another Meeting" at bounding box center [462, 85] width 64 height 9
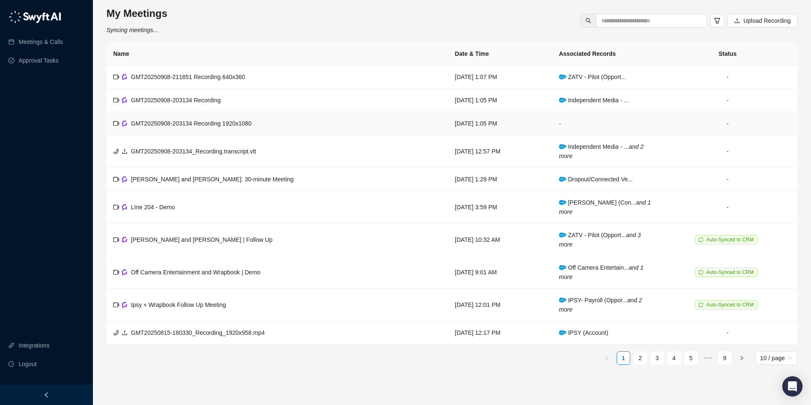
click at [241, 126] on span "GMT20250908-203134 Recording 1920x1080" at bounding box center [191, 123] width 121 height 7
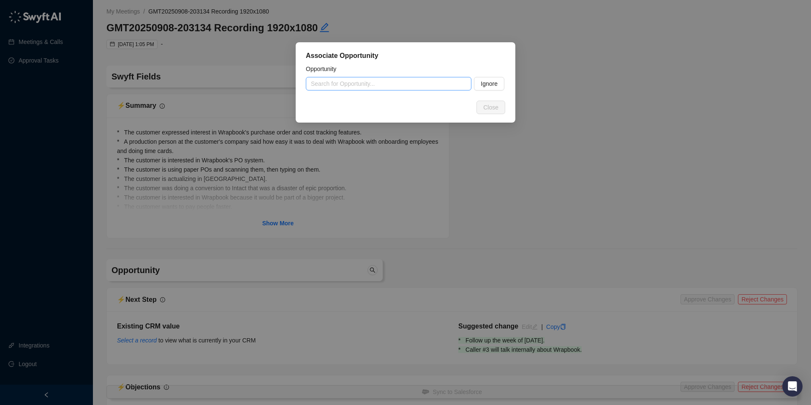
click at [338, 81] on input "search" at bounding box center [386, 83] width 150 height 13
drag, startPoint x: 357, startPoint y: 101, endPoint x: 365, endPoint y: 102, distance: 8.0
click at [357, 101] on div "Independent Media - Payroll" at bounding box center [389, 100] width 152 height 9
type input "**********"
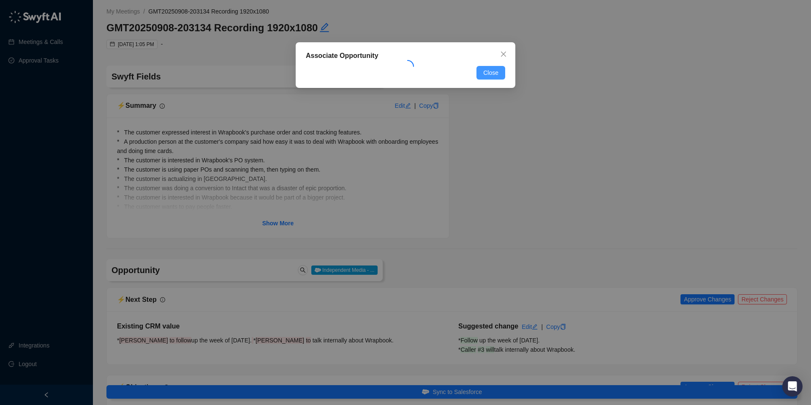
type textarea "**********"
type input "**********"
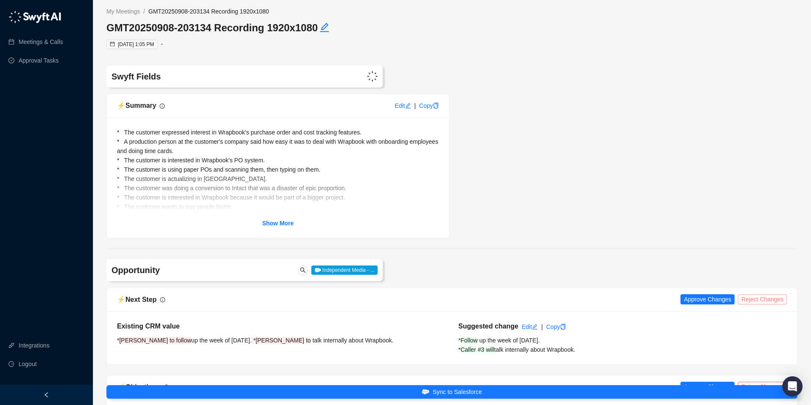
click at [756, 301] on span "Reject Changes" at bounding box center [762, 298] width 42 height 9
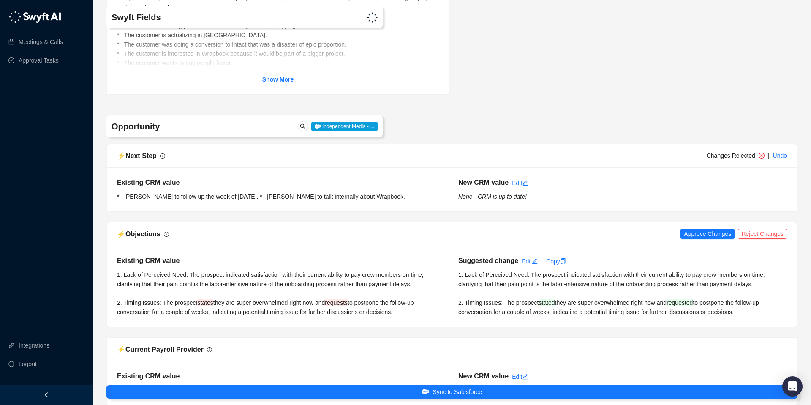
scroll to position [147, 0]
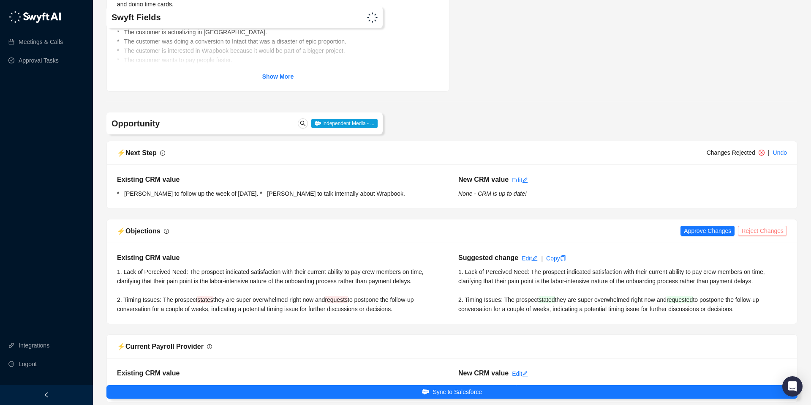
click at [749, 232] on span "Reject Changes" at bounding box center [762, 230] width 42 height 9
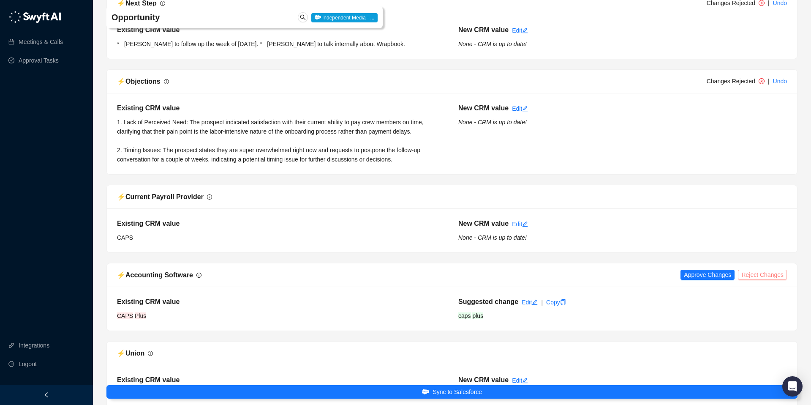
click at [754, 275] on span "Reject Changes" at bounding box center [762, 274] width 42 height 9
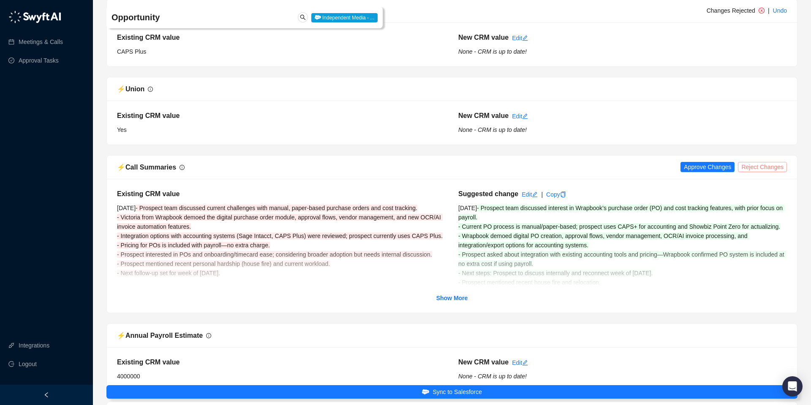
scroll to position [566, 0]
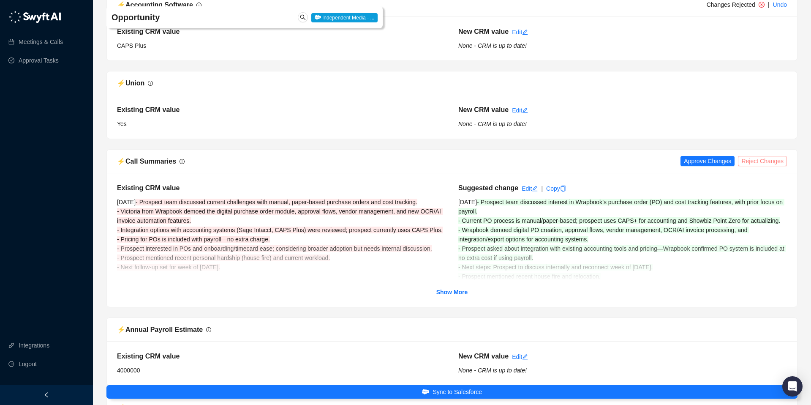
click at [762, 163] on span "Reject Changes" at bounding box center [762, 160] width 42 height 9
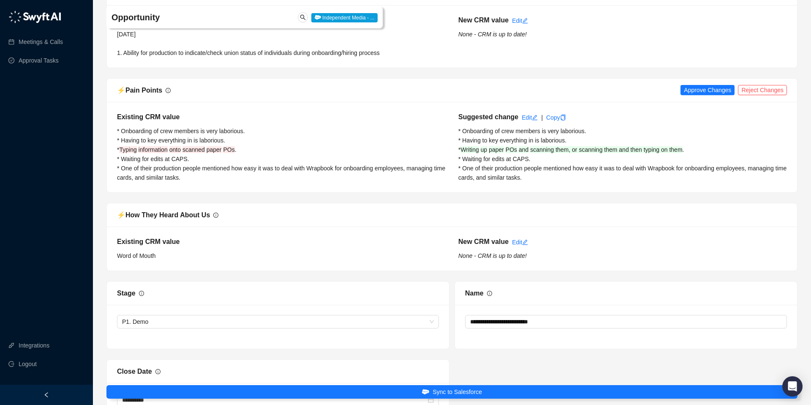
scroll to position [1063, 0]
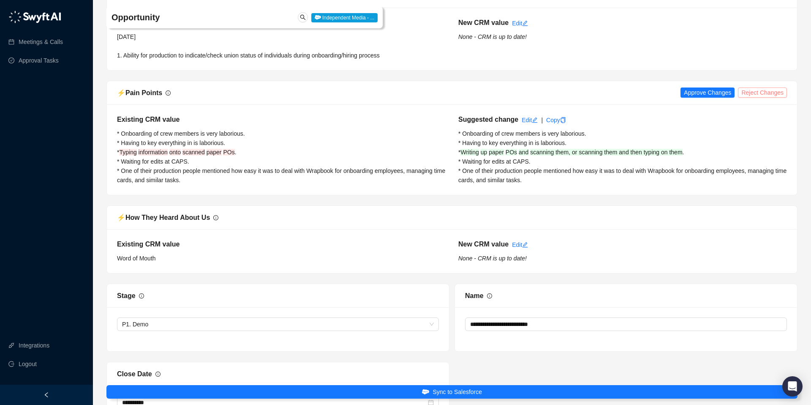
click at [760, 94] on span "Reject Changes" at bounding box center [762, 92] width 42 height 9
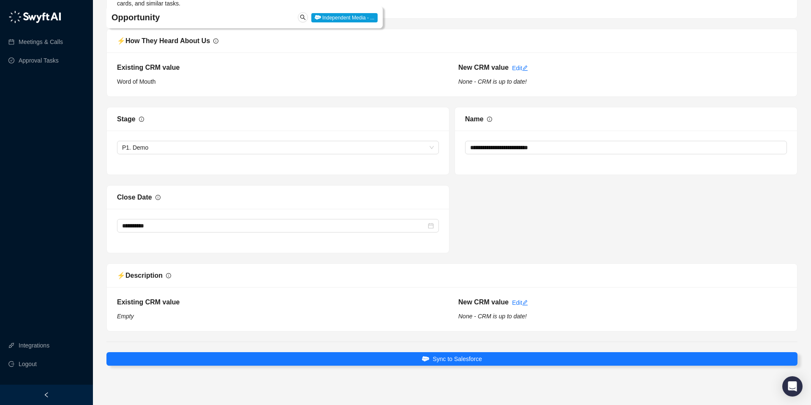
scroll to position [1248, 0]
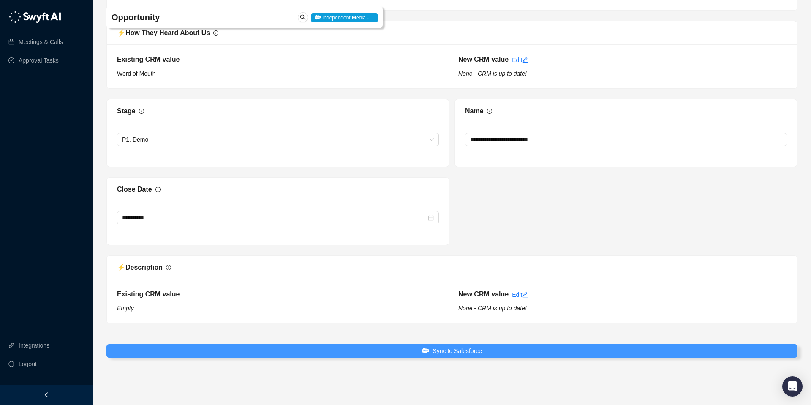
click at [452, 349] on span "Sync to Salesforce" at bounding box center [457, 350] width 49 height 9
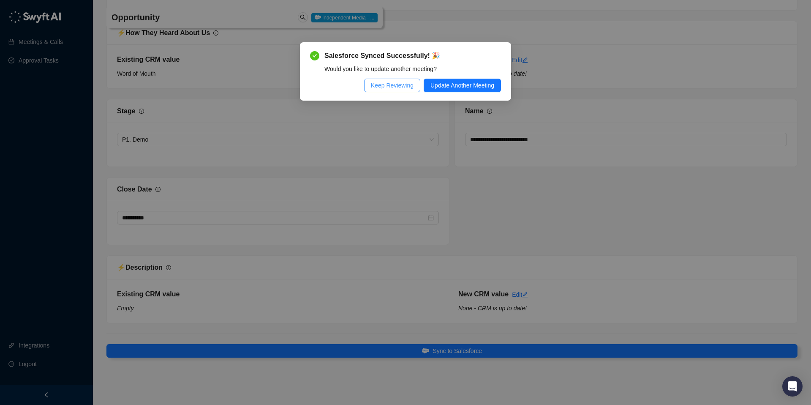
click at [378, 84] on span "Keep Reviewing" at bounding box center [392, 85] width 43 height 9
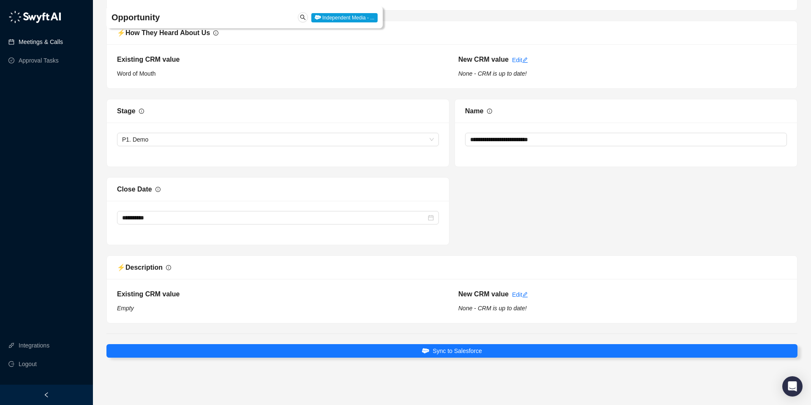
click at [60, 44] on link "Meetings & Calls" at bounding box center [41, 41] width 44 height 17
